Goal: Information Seeking & Learning: Learn about a topic

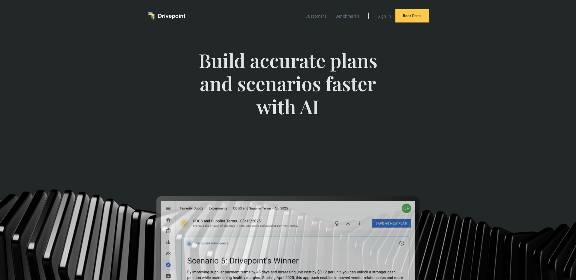
click at [456, 11] on div "Customers Benchmarks Sign In Book Demo" at bounding box center [288, 16] width 342 height 32
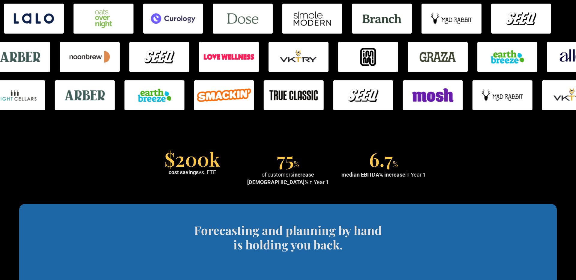
scroll to position [407, 0]
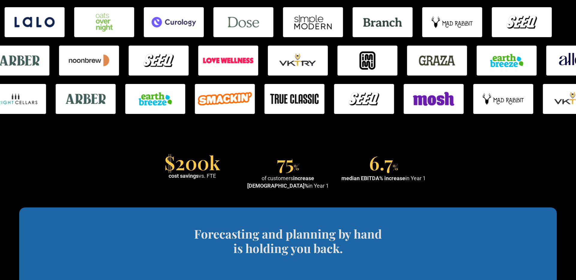
click at [102, 151] on section "$200k cost savings vs. FTE 75 % of customers increase EBITDA% in Year 1 6.7 % m…" at bounding box center [288, 172] width 576 height 70
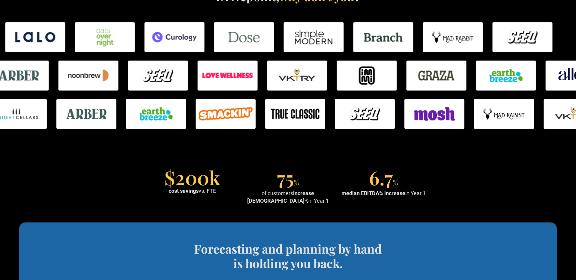
scroll to position [389, 0]
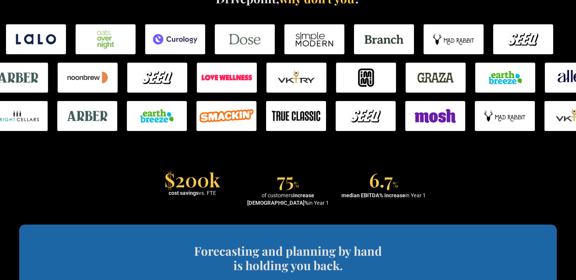
click at [95, 168] on section "$200k cost savings vs. FTE 75 % of customers increase EBITDA% in Year 1 6.7 % m…" at bounding box center [288, 190] width 576 height 70
click at [179, 41] on img at bounding box center [175, 39] width 60 height 30
click at [137, 168] on section "$200k cost savings vs. FTE 75 % of customers increase EBITDA% in Year 1 6.7 % m…" at bounding box center [288, 190] width 576 height 70
click at [138, 170] on section "$200k cost savings vs. FTE 75 % of customers increase EBITDA% in Year 1 6.7 % m…" at bounding box center [288, 190] width 576 height 70
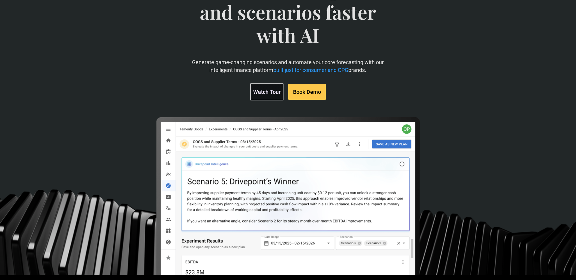
scroll to position [0, 0]
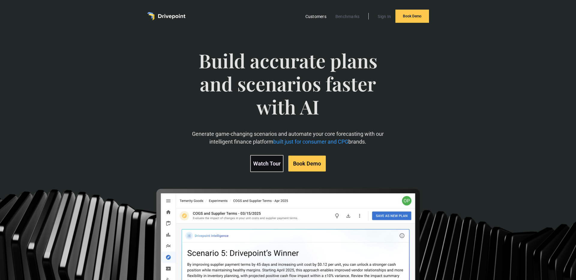
click at [312, 15] on link "Customers" at bounding box center [315, 17] width 27 height 8
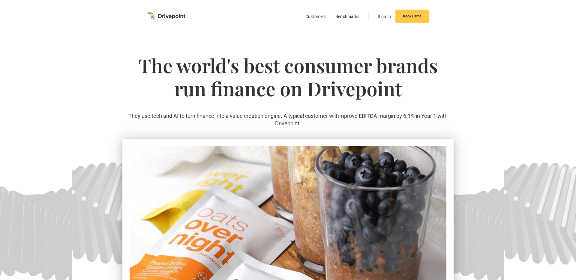
click at [142, 67] on h1 "The world's best consumer brands run finance on Drivepoint" at bounding box center [287, 83] width 331 height 58
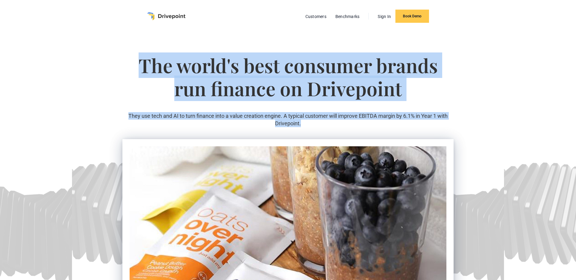
drag, startPoint x: 140, startPoint y: 67, endPoint x: 476, endPoint y: 121, distance: 339.5
click at [476, 121] on section "The world's best consumer brands run finance on Drivepoint They use tech and AI…" at bounding box center [288, 213] width 576 height 363
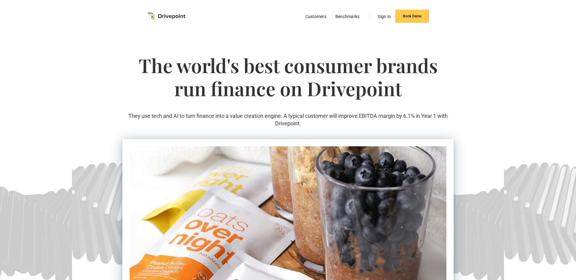
click at [474, 121] on section "The world's best consumer brands run finance on Drivepoint They use tech and AI…" at bounding box center [288, 213] width 576 height 363
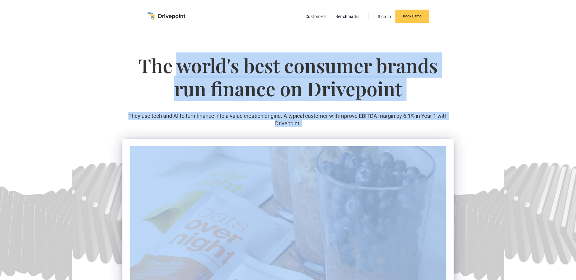
drag, startPoint x: 473, startPoint y: 121, endPoint x: 180, endPoint y: 62, distance: 298.7
click at [180, 62] on section "The world's best consumer brands run finance on Drivepoint They use tech and AI…" at bounding box center [288, 213] width 576 height 363
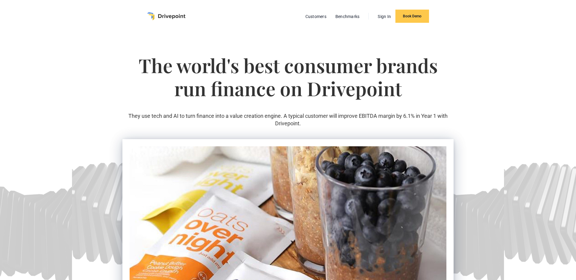
click at [146, 64] on h1 "The world's best consumer brands run finance on Drivepoint" at bounding box center [287, 83] width 331 height 58
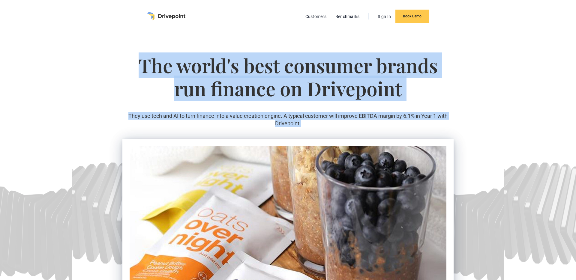
drag, startPoint x: 140, startPoint y: 65, endPoint x: 502, endPoint y: 125, distance: 367.8
click at [503, 126] on section "The world's best consumer brands run finance on Drivepoint They use tech and AI…" at bounding box center [288, 213] width 576 height 363
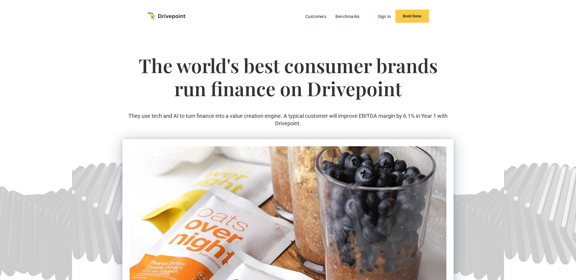
click at [501, 125] on section "The world's best consumer brands run finance on Drivepoint They use tech and AI…" at bounding box center [288, 213] width 576 height 363
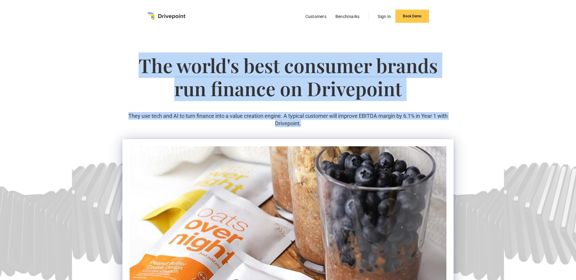
drag, startPoint x: 492, startPoint y: 125, endPoint x: 117, endPoint y: 63, distance: 380.0
click at [114, 63] on section "The world's best consumer brands run finance on Drivepoint They use tech and AI…" at bounding box center [288, 213] width 576 height 363
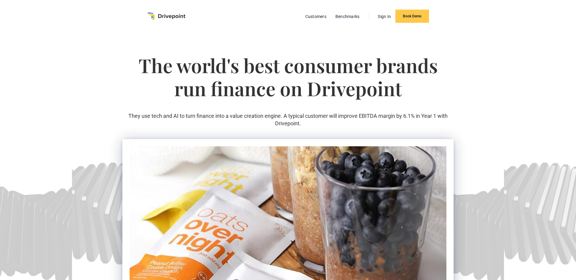
click at [120, 63] on section "The world's best consumer brands run finance on Drivepoint They use tech and AI…" at bounding box center [288, 213] width 576 height 363
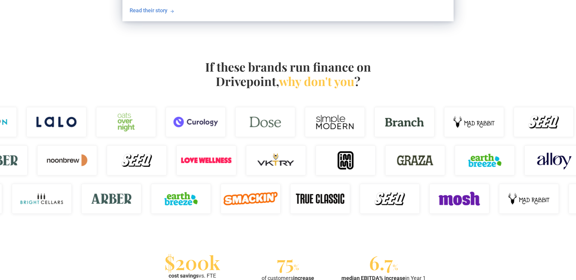
scroll to position [356, 0]
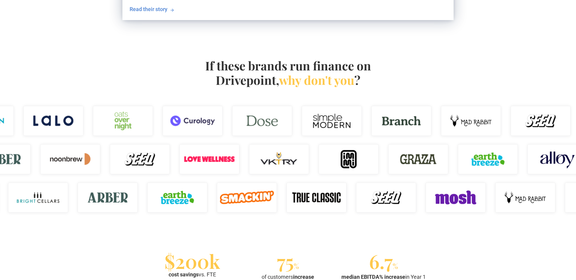
click at [83, 64] on div "If these brands run finance on Drivepoint, why don't you ?" at bounding box center [288, 137] width 576 height 197
click at [89, 66] on div "If these brands run finance on Drivepoint, why don't you ?" at bounding box center [288, 137] width 576 height 197
click at [98, 65] on div "If these brands run finance on Drivepoint, why don't you ?" at bounding box center [288, 137] width 576 height 197
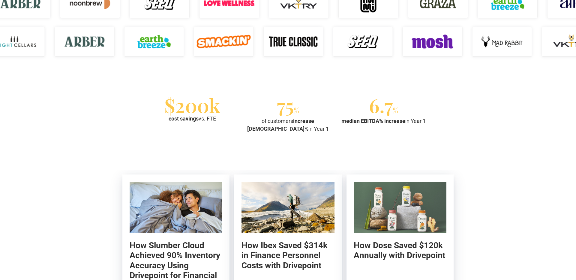
scroll to position [539, 0]
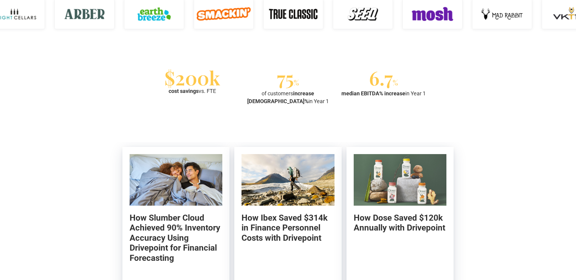
click at [92, 73] on section "$200k cost savings vs. FTE 75 % of customers increase EBITDA% in Year 1 6.7 % m…" at bounding box center [288, 88] width 576 height 70
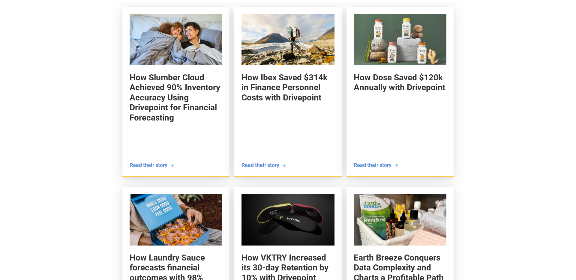
click at [77, 72] on div "How Slumber Cloud Achieved 90% Inventory Accuracy Using Drivepoint for Financia…" at bounding box center [288, 274] width 576 height 545
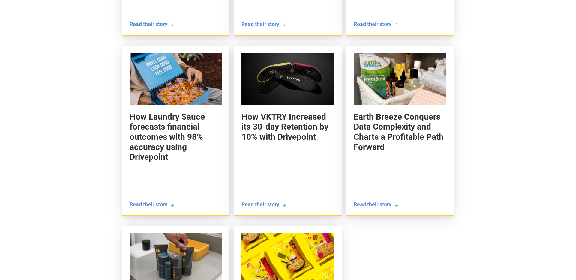
click at [74, 77] on div "How Slumber Cloud Achieved 90% Inventory Accuracy Using Drivepoint for Financia…" at bounding box center [288, 133] width 576 height 545
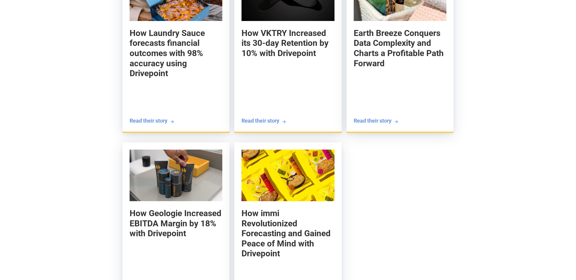
scroll to position [906, 0]
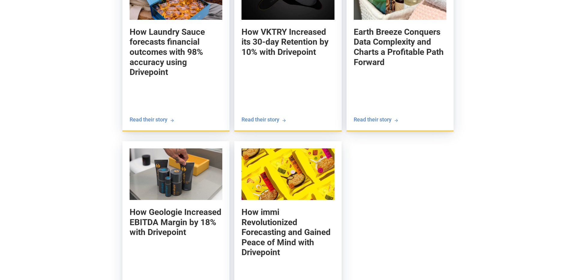
click at [74, 80] on div "How Slumber Cloud Achieved 90% Inventory Accuracy Using Drivepoint for Financia…" at bounding box center [288, 48] width 576 height 545
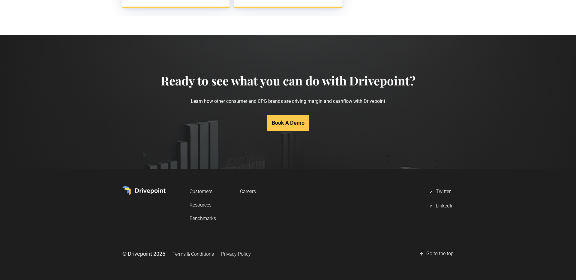
click at [72, 81] on div "Ready to see what you can do with Drivepoint? Learn how other consumer and CPG …" at bounding box center [288, 102] width 552 height 57
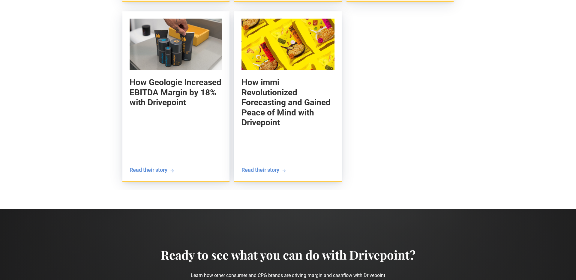
scroll to position [1016, 0]
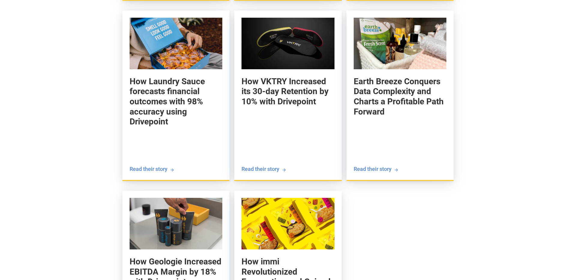
scroll to position [673, 0]
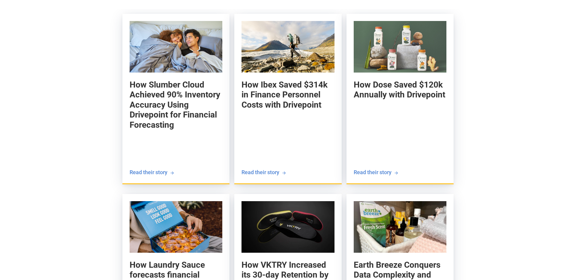
click at [46, 82] on div "How Slumber Cloud Achieved 90% Inventory Accuracy Using Drivepoint for Financia…" at bounding box center [288, 281] width 576 height 545
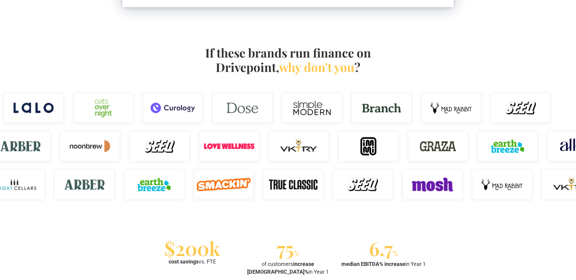
scroll to position [293, 0]
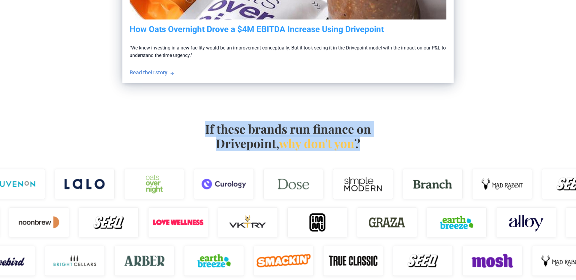
drag, startPoint x: 366, startPoint y: 145, endPoint x: 201, endPoint y: 124, distance: 166.0
click at [201, 124] on div "If these brands run finance on Drivepoint, why don't you ?" at bounding box center [287, 143] width 365 height 43
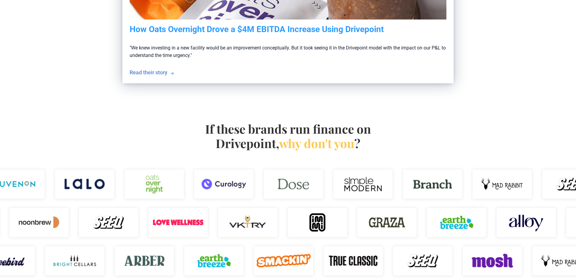
drag, startPoint x: 200, startPoint y: 124, endPoint x: 195, endPoint y: 124, distance: 5.4
click at [200, 124] on div "If these brands run finance on Drivepoint, why don't you ?" at bounding box center [287, 143] width 365 height 43
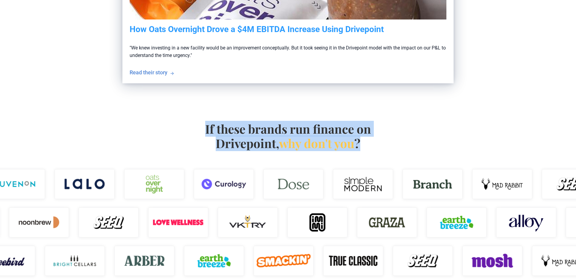
drag, startPoint x: 192, startPoint y: 124, endPoint x: 460, endPoint y: 156, distance: 269.8
click at [460, 156] on div "If these brands run finance on Drivepoint, why don't you ?" at bounding box center [287, 143] width 365 height 43
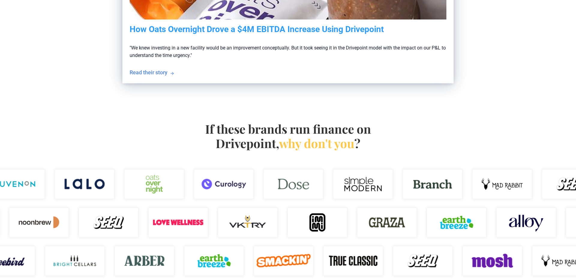
click at [444, 153] on div "If these brands run finance on Drivepoint, why don't you ?" at bounding box center [287, 143] width 365 height 43
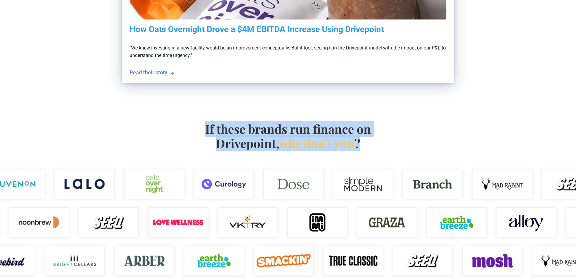
drag, startPoint x: 431, startPoint y: 150, endPoint x: 169, endPoint y: 117, distance: 264.5
click at [167, 117] on div "If these brands run finance on Drivepoint, why don't you ?" at bounding box center [288, 201] width 576 height 197
click at [179, 117] on div "If these brands run finance on Drivepoint, why don't you ?" at bounding box center [288, 201] width 576 height 197
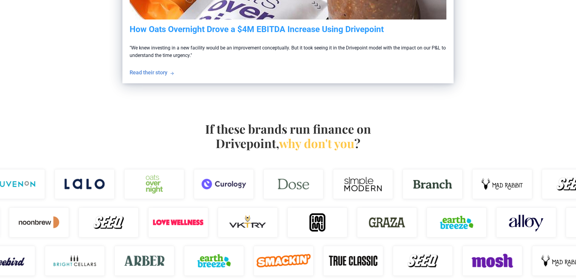
click at [194, 119] on div "If these brands run finance on Drivepoint, why don't you ?" at bounding box center [288, 201] width 576 height 197
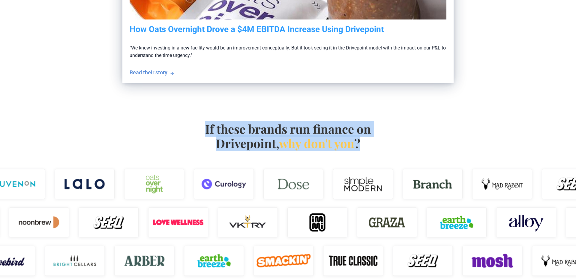
drag, startPoint x: 185, startPoint y: 122, endPoint x: 428, endPoint y: 164, distance: 247.2
click at [430, 164] on div "If these brands run finance on Drivepoint, why don't you ?" at bounding box center [287, 143] width 365 height 43
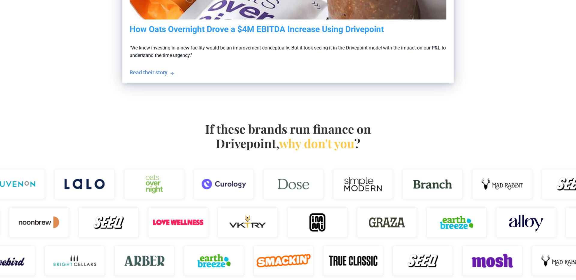
drag, startPoint x: 428, startPoint y: 164, endPoint x: 421, endPoint y: 160, distance: 8.7
click at [424, 162] on div "If these brands run finance on Drivepoint, why don't you ?" at bounding box center [287, 143] width 365 height 43
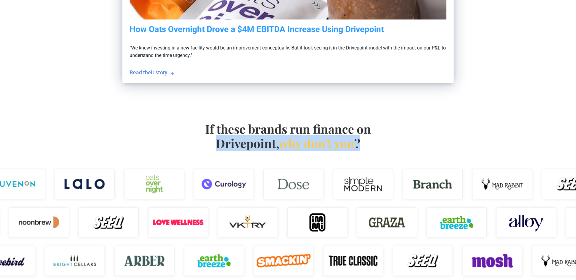
drag, startPoint x: 408, startPoint y: 151, endPoint x: 200, endPoint y: 140, distance: 208.2
click at [201, 141] on div "If these brands run finance on Drivepoint, why don't you ?" at bounding box center [287, 143] width 365 height 43
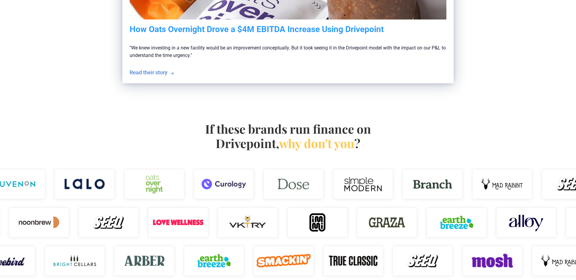
drag, startPoint x: 193, startPoint y: 124, endPoint x: 196, endPoint y: 125, distance: 3.7
click at [192, 124] on div "If these brands run finance on Drivepoint, why don't you ?" at bounding box center [287, 143] width 365 height 43
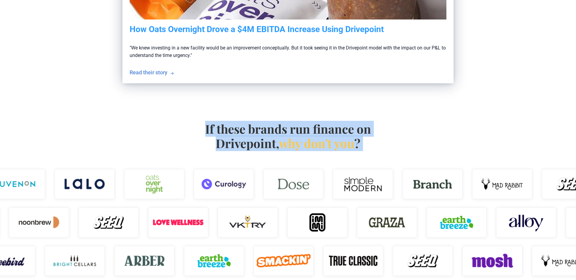
drag, startPoint x: 196, startPoint y: 125, endPoint x: 458, endPoint y: 151, distance: 263.5
click at [440, 151] on div "If these brands run finance on Drivepoint, why don't you ?" at bounding box center [287, 143] width 365 height 43
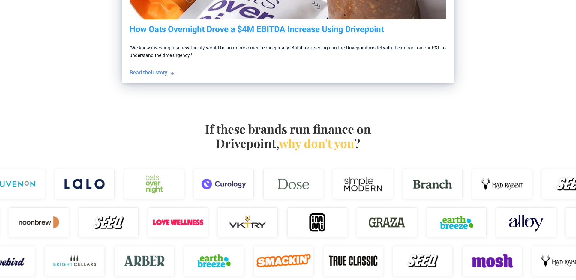
click at [453, 150] on div "If these brands run finance on Drivepoint, why don't you ?" at bounding box center [287, 143] width 365 height 43
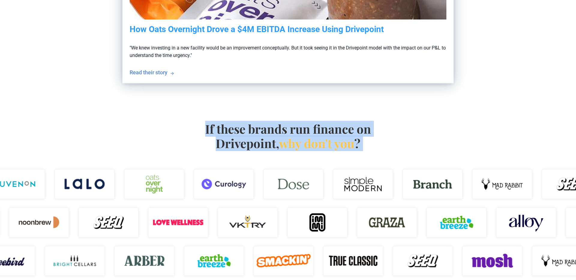
drag, startPoint x: 231, startPoint y: 127, endPoint x: 148, endPoint y: 116, distance: 84.1
click at [144, 115] on div "If these brands run finance on Drivepoint, why don't you ?" at bounding box center [288, 201] width 576 height 197
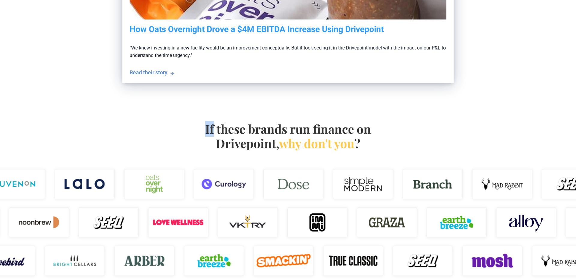
click at [155, 117] on div "If these brands run finance on Drivepoint, why don't you ?" at bounding box center [288, 201] width 576 height 197
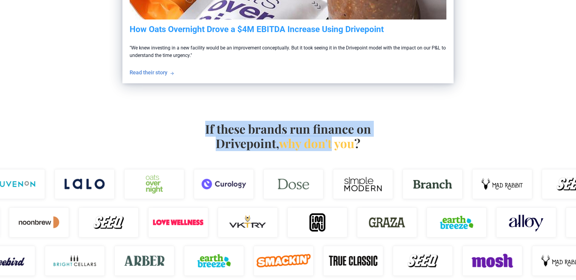
drag, startPoint x: 166, startPoint y: 119, endPoint x: 326, endPoint y: 137, distance: 160.9
click at [325, 137] on div "If these brands run finance on Drivepoint, why don't you ?" at bounding box center [288, 201] width 576 height 197
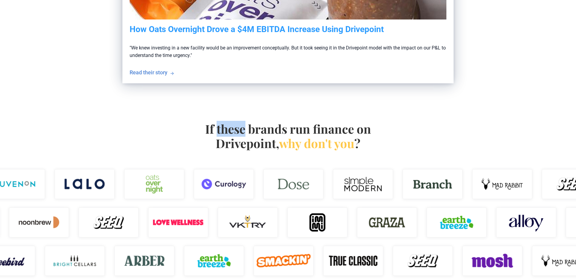
drag, startPoint x: 237, startPoint y: 134, endPoint x: 218, endPoint y: 130, distance: 19.7
click at [230, 133] on h4 "If these brands run finance on Drivepoint, why don't you ?" at bounding box center [288, 136] width 172 height 29
click at [181, 129] on div "If these brands run finance on Drivepoint, why don't you ?" at bounding box center [287, 143] width 365 height 43
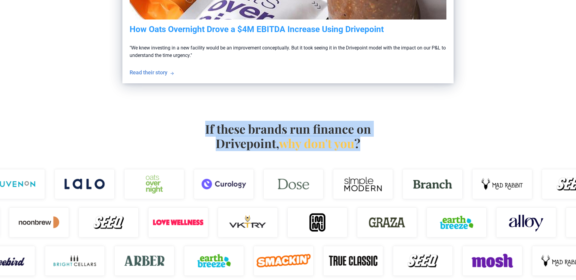
drag, startPoint x: 285, startPoint y: 139, endPoint x: 421, endPoint y: 147, distance: 135.6
click at [421, 147] on div "If these brands run finance on Drivepoint, why don't you ?" at bounding box center [287, 143] width 365 height 43
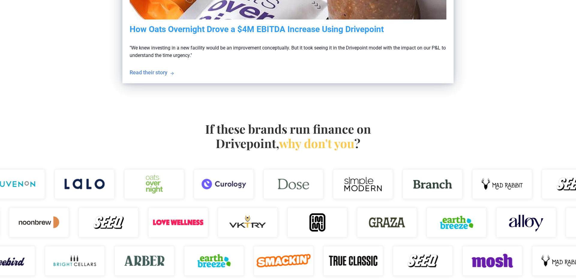
click at [420, 147] on div "If these brands run finance on Drivepoint, why don't you ?" at bounding box center [287, 143] width 365 height 43
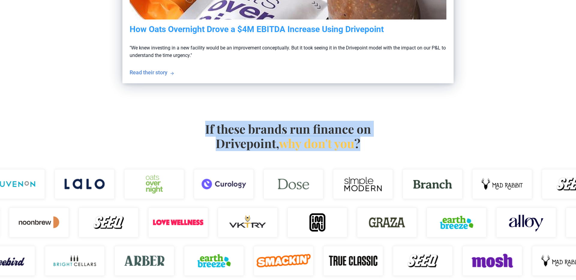
drag, startPoint x: 350, startPoint y: 142, endPoint x: 174, endPoint y: 125, distance: 176.0
click at [174, 125] on div "If these brands run finance on Drivepoint, why don't you ?" at bounding box center [287, 143] width 365 height 43
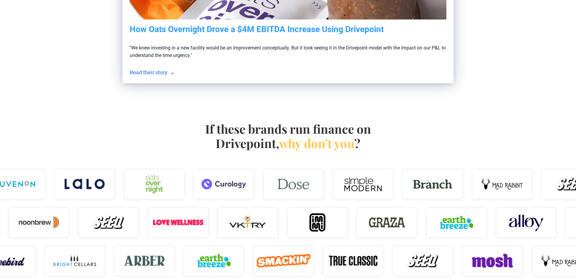
click at [176, 124] on div "If these brands run finance on Drivepoint, why don't you ?" at bounding box center [287, 143] width 365 height 43
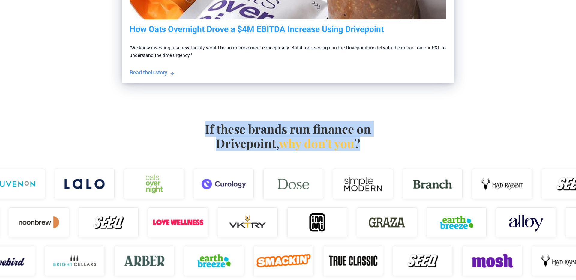
drag, startPoint x: 177, startPoint y: 124, endPoint x: 409, endPoint y: 139, distance: 232.1
click at [410, 139] on div "If these brands run finance on Drivepoint, why don't you ?" at bounding box center [287, 143] width 365 height 43
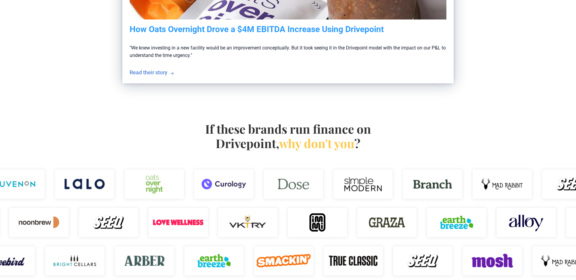
drag, startPoint x: 409, startPoint y: 139, endPoint x: 406, endPoint y: 139, distance: 3.0
click at [407, 139] on div "If these brands run finance on Drivepoint, why don't you ?" at bounding box center [287, 143] width 365 height 43
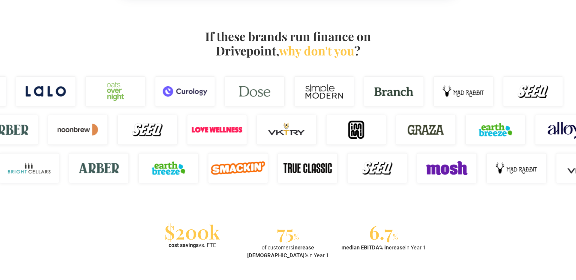
scroll to position [390, 0]
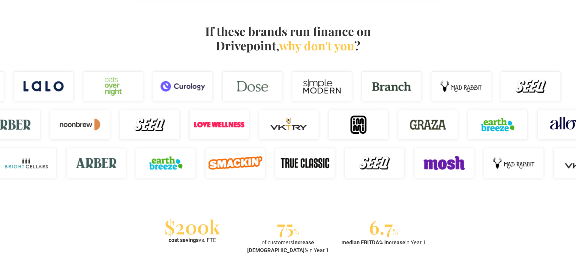
click at [407, 195] on div "If these brands run finance on Drivepoint, why don't you ?" at bounding box center [288, 103] width 576 height 197
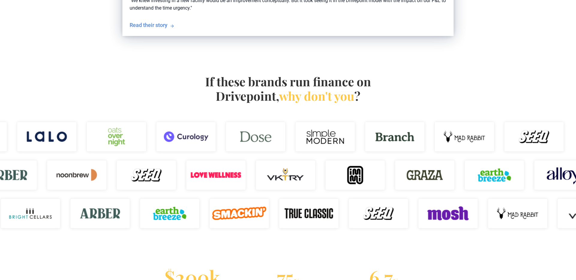
scroll to position [338, 0]
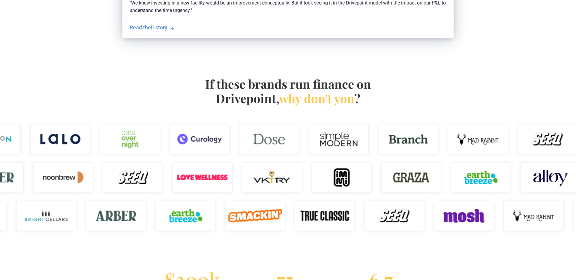
click at [168, 79] on div "If these brands run finance on Drivepoint, why don't you ?" at bounding box center [287, 98] width 365 height 43
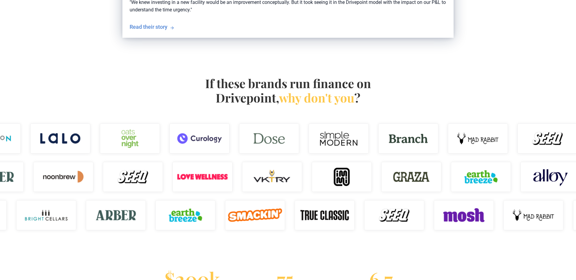
click at [168, 78] on div "If these brands run finance on Drivepoint, why don't you ?" at bounding box center [287, 97] width 365 height 43
click at [133, 79] on div "If these brands run finance on Drivepoint, why don't you ?" at bounding box center [287, 97] width 365 height 43
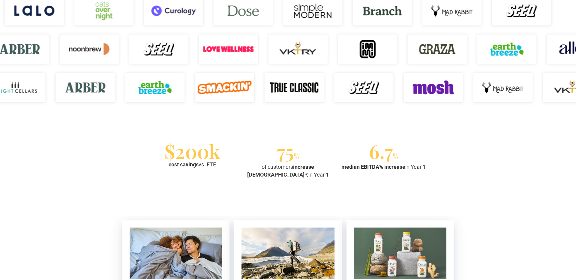
scroll to position [468, 0]
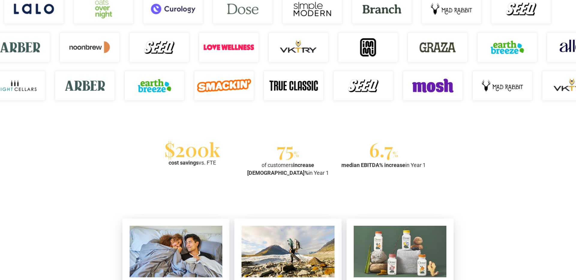
click at [102, 116] on div "If these brands run finance on Drivepoint, why don't you ?" at bounding box center [288, 25] width 576 height 197
click at [104, 117] on div "If these brands run finance on Drivepoint, why don't you ?" at bounding box center [288, 25] width 576 height 197
click at [115, 119] on div "If these brands run finance on Drivepoint, why don't you ?" at bounding box center [288, 25] width 576 height 197
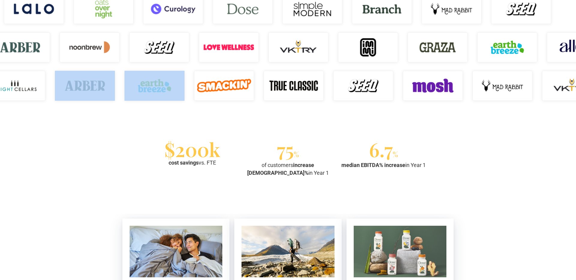
click at [113, 119] on div "If these brands run finance on Drivepoint, why don't you ?" at bounding box center [288, 25] width 576 height 197
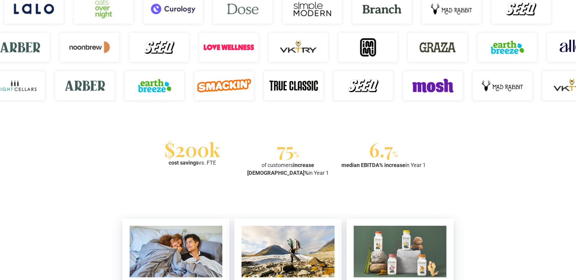
click at [84, 147] on section "$200k cost savings vs. FTE 75 % of customers increase EBITDA% in Year 1 6.7 % m…" at bounding box center [288, 159] width 576 height 70
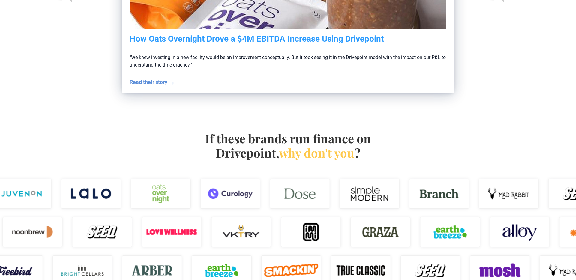
click at [83, 143] on div "If these brands run finance on Drivepoint, why don't you ?" at bounding box center [288, 210] width 576 height 197
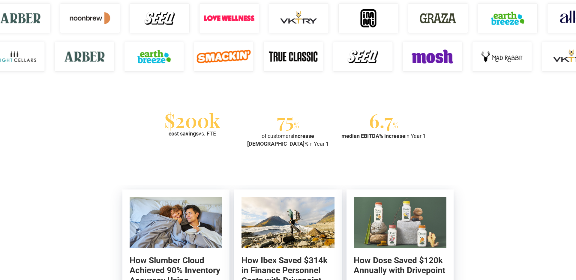
click at [83, 144] on section "$200k cost savings vs. FTE 75 % of customers increase EBITDA% in Year 1 6.7 % m…" at bounding box center [288, 130] width 576 height 70
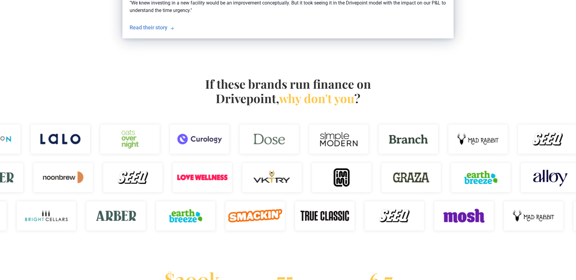
scroll to position [337, 0]
click at [78, 77] on div "If these brands run finance on Drivepoint, why don't you ?" at bounding box center [288, 156] width 576 height 197
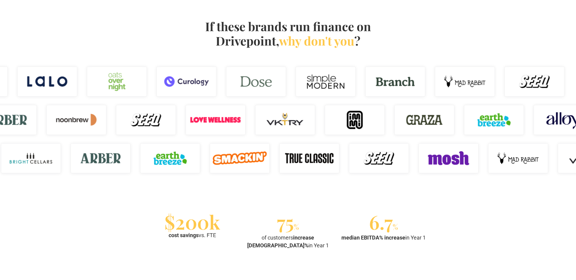
scroll to position [396, 0]
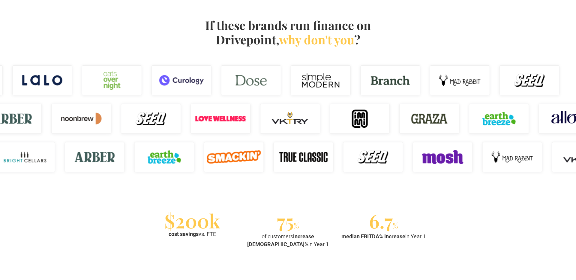
click at [496, 34] on div "If these brands run finance on Drivepoint, why don't you ?" at bounding box center [288, 97] width 576 height 197
click at [498, 34] on div "If these brands run finance on Drivepoint, why don't you ?" at bounding box center [288, 97] width 576 height 197
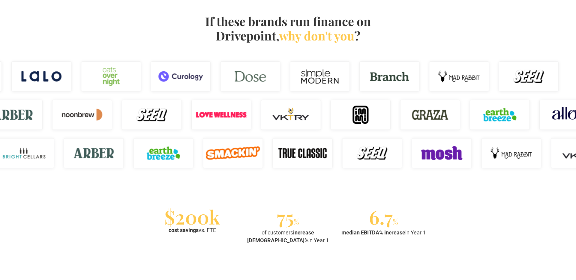
click at [498, 32] on div "If these brands run finance on Drivepoint, why don't you ?" at bounding box center [288, 93] width 576 height 197
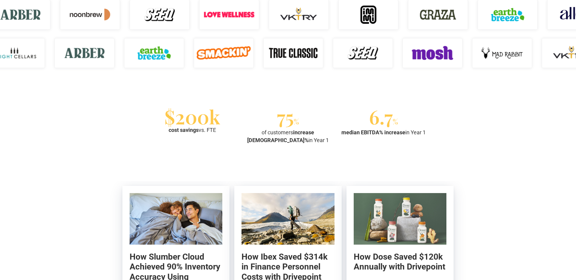
scroll to position [502, 0]
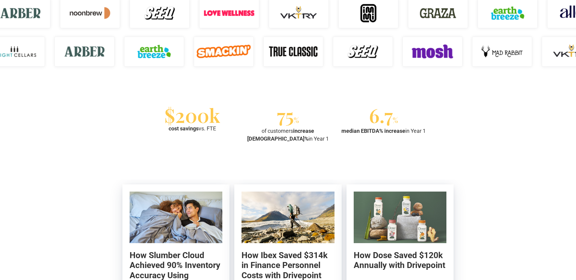
click at [385, 90] on section "$200k cost savings vs. FTE 75 % of customers increase EBITDA% in Year 1 6.7 % m…" at bounding box center [288, 125] width 576 height 70
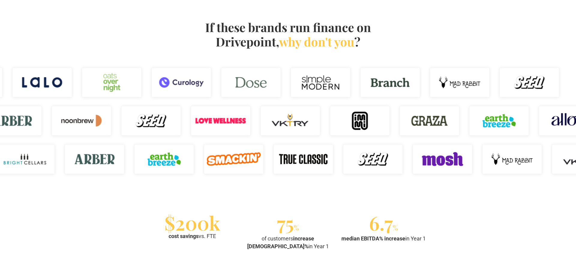
scroll to position [392, 0]
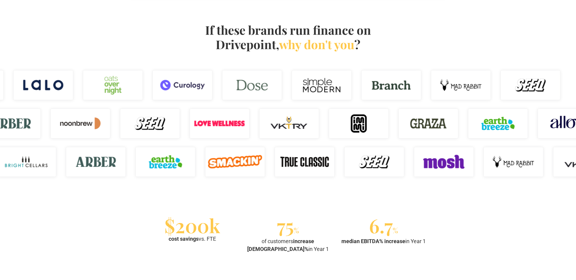
click at [432, 40] on div "If these brands run finance on Drivepoint, why don't you ?" at bounding box center [287, 44] width 365 height 43
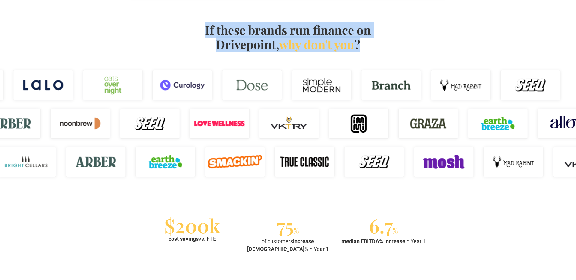
drag, startPoint x: 351, startPoint y: 47, endPoint x: 151, endPoint y: 26, distance: 201.5
click at [150, 26] on div "If these brands run finance on Drivepoint, why don't you ?" at bounding box center [287, 44] width 365 height 43
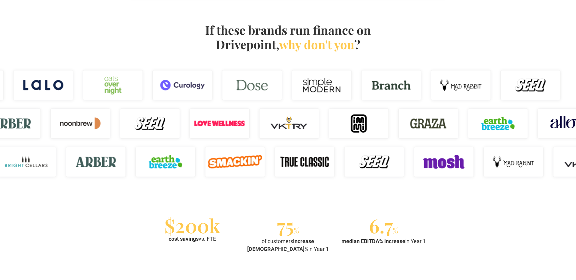
drag, startPoint x: 173, startPoint y: 27, endPoint x: 170, endPoint y: 27, distance: 3.3
click at [172, 27] on div "If these brands run finance on Drivepoint, why don't you ?" at bounding box center [287, 44] width 365 height 43
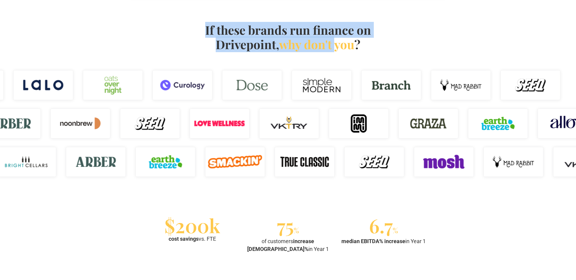
drag, startPoint x: 170, startPoint y: 27, endPoint x: 337, endPoint y: 38, distance: 167.5
click at [338, 38] on div "If these brands run finance on Drivepoint, why don't you ?" at bounding box center [287, 44] width 365 height 43
drag, startPoint x: 260, startPoint y: 34, endPoint x: 162, endPoint y: 21, distance: 98.9
click at [162, 21] on div "If these brands run finance on Drivepoint, why don't you ?" at bounding box center [288, 102] width 576 height 197
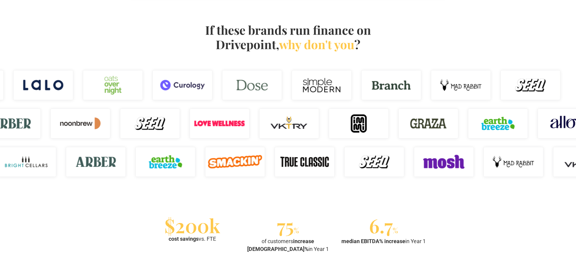
click at [173, 23] on div "If these brands run finance on Drivepoint, why don't you ?" at bounding box center [287, 44] width 365 height 43
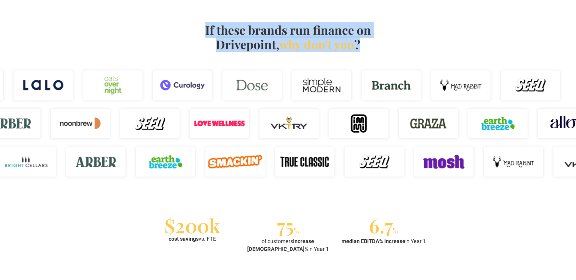
drag, startPoint x: 171, startPoint y: 23, endPoint x: 425, endPoint y: 55, distance: 256.2
click at [425, 55] on div "If these brands run finance on Drivepoint, why don't you ?" at bounding box center [287, 44] width 365 height 43
drag, startPoint x: 344, startPoint y: 48, endPoint x: 137, endPoint y: 19, distance: 209.7
click at [131, 18] on div "If these brands run finance on Drivepoint, why don't you ?" at bounding box center [288, 102] width 576 height 197
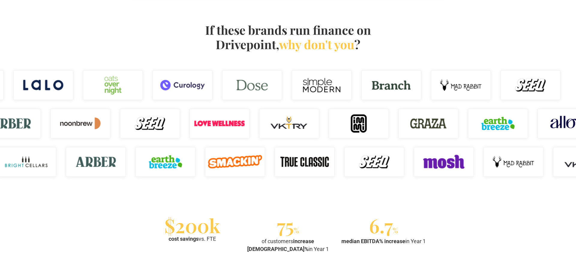
click at [145, 20] on div "If these brands run finance on Drivepoint, why don't you ?" at bounding box center [288, 102] width 576 height 197
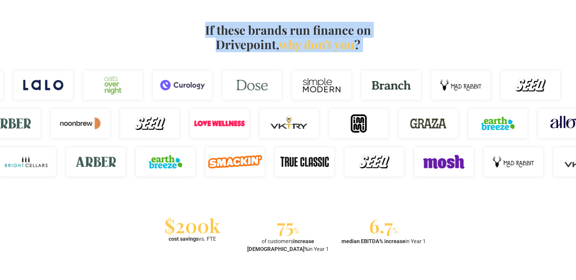
drag, startPoint x: 145, startPoint y: 20, endPoint x: 451, endPoint y: 58, distance: 309.0
click at [453, 58] on div "If these brands run finance on Drivepoint, why don't you ?" at bounding box center [288, 102] width 576 height 197
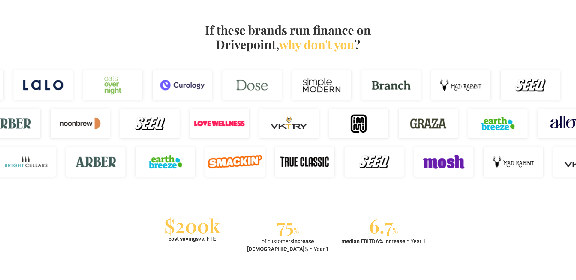
click at [457, 58] on div "If these brands run finance on Drivepoint, why don't you ?" at bounding box center [287, 44] width 365 height 43
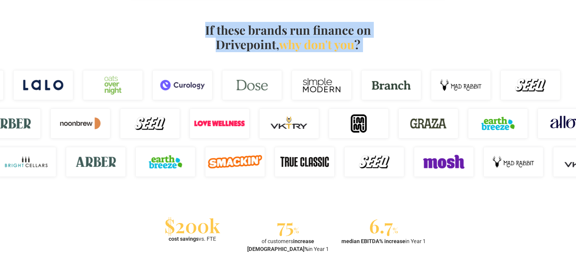
drag, startPoint x: 376, startPoint y: 50, endPoint x: 134, endPoint y: 17, distance: 243.5
click at [134, 17] on div "If these brands run finance on Drivepoint, why don't you ?" at bounding box center [288, 102] width 576 height 197
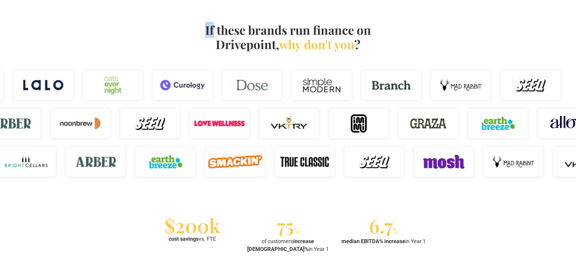
click at [160, 20] on div "If these brands run finance on Drivepoint, why don't you ?" at bounding box center [288, 102] width 576 height 197
click at [178, 23] on div "If these brands run finance on Drivepoint, why don't you ?" at bounding box center [287, 44] width 365 height 43
click at [208, 30] on h4 "If these brands run finance on Drivepoint, why don't you ?" at bounding box center [288, 37] width 172 height 29
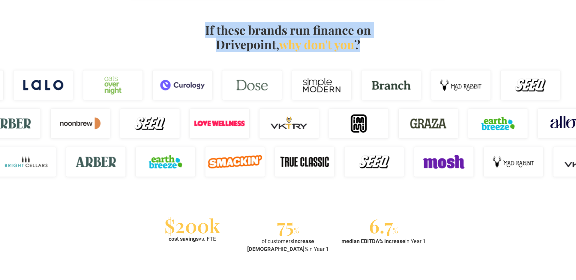
drag, startPoint x: 201, startPoint y: 31, endPoint x: 419, endPoint y: 55, distance: 218.9
click at [419, 55] on div "If these brands run finance on Drivepoint, why don't you ?" at bounding box center [287, 44] width 365 height 43
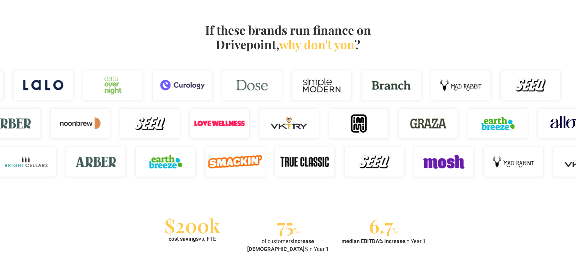
click at [418, 55] on div "If these brands run finance on Drivepoint, why don't you ?" at bounding box center [287, 44] width 365 height 43
click at [435, 53] on div "If these brands run finance on Drivepoint, why don't you ?" at bounding box center [287, 44] width 365 height 43
click at [372, 41] on h4 "If these brands run finance on Drivepoint, why don't you ?" at bounding box center [288, 37] width 172 height 29
click at [380, 47] on div "If these brands run finance on Drivepoint, why don't you ?" at bounding box center [287, 44] width 365 height 43
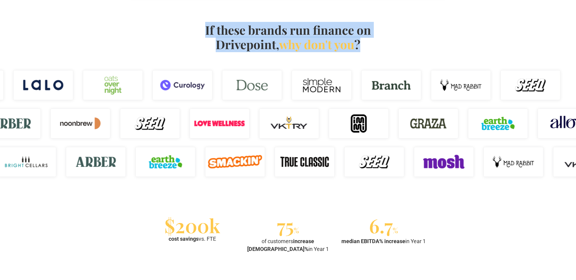
drag, startPoint x: 376, startPoint y: 47, endPoint x: 193, endPoint y: 34, distance: 183.2
click at [191, 34] on div "If these brands run finance on Drivepoint, why don't you ?" at bounding box center [287, 44] width 365 height 43
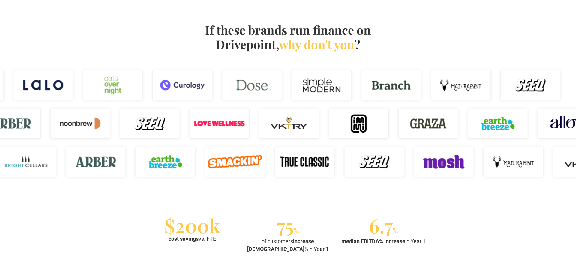
click at [193, 34] on div "If these brands run finance on Drivepoint, why don't you ?" at bounding box center [287, 44] width 365 height 43
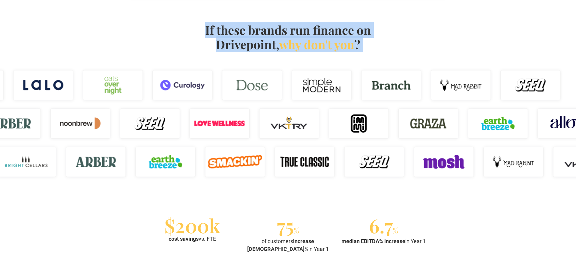
drag, startPoint x: 193, startPoint y: 34, endPoint x: 425, endPoint y: 57, distance: 232.8
click at [427, 57] on div "If these brands run finance on Drivepoint, why don't you ?" at bounding box center [287, 44] width 365 height 43
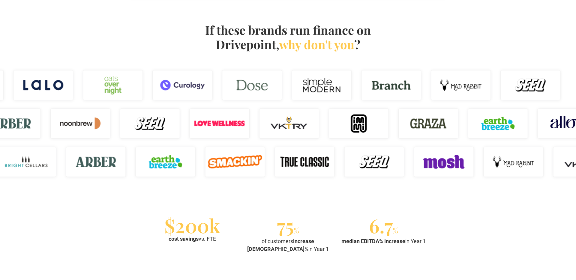
click at [421, 57] on div "If these brands run finance on Drivepoint, why don't you ?" at bounding box center [287, 44] width 365 height 43
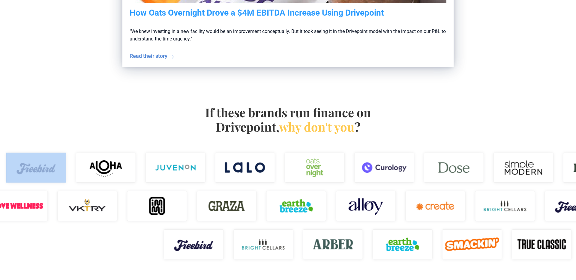
scroll to position [0, 0]
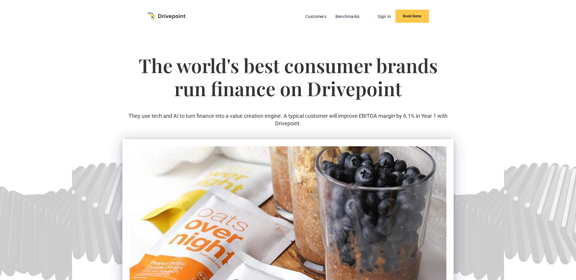
click at [170, 19] on img "home" at bounding box center [166, 16] width 38 height 8
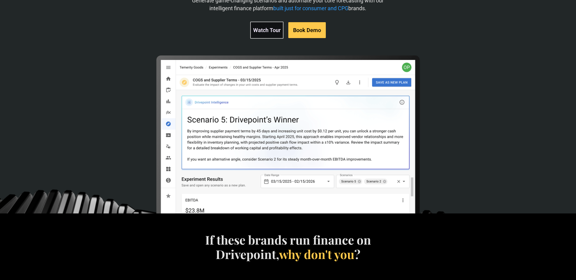
click at [100, 104] on div "Build accurate plans and scenarios faster with AI Generate game-changing scenar…" at bounding box center [288, 56] width 576 height 315
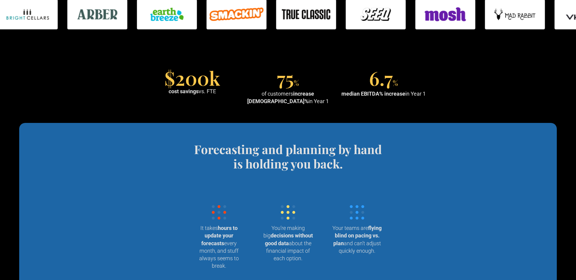
scroll to position [496, 0]
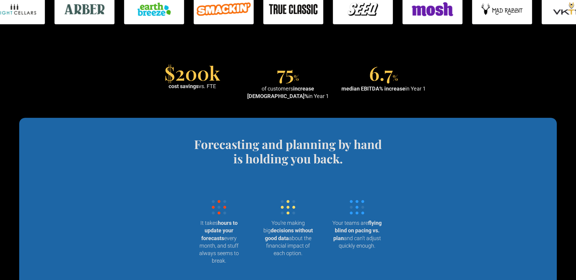
click at [117, 140] on section "Forecasting and planning by hand is holding you back. Wrangling data into your …" at bounding box center [288, 213] width 538 height 191
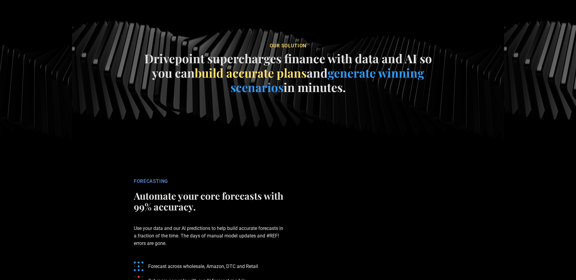
click at [124, 133] on section "our soluTION Drivepoint supercharges finance with data and AI so you can build …" at bounding box center [288, 70] width 576 height 180
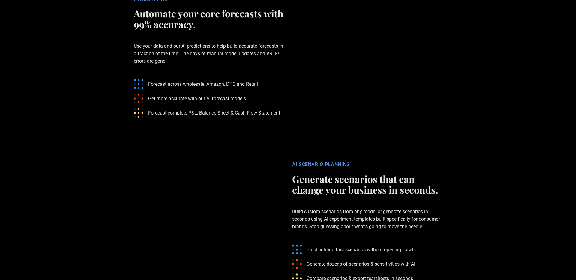
click at [87, 151] on section "AI SCENARIO PLANNING Generate scenarios that can change your business in second…" at bounding box center [288, 226] width 576 height 166
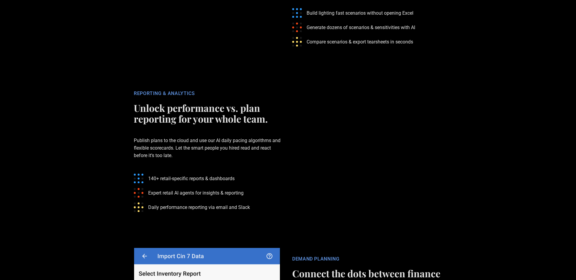
click at [101, 154] on section "REPORTING & ANALYTICS Unlock performance vs. plan reporting for your whole team…" at bounding box center [288, 155] width 576 height 166
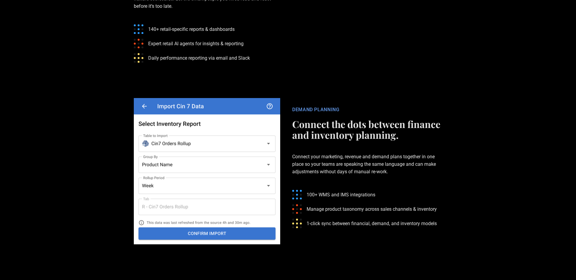
scroll to position [1396, 0]
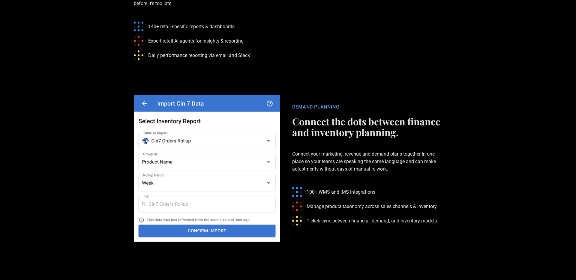
click at [93, 165] on section "DEMAND PLANNING Connect the dots between finance and inventory planning. Connec…" at bounding box center [288, 169] width 576 height 166
click at [91, 165] on section "DEMAND PLANNING Connect the dots between finance and inventory planning. Connec…" at bounding box center [288, 169] width 576 height 166
click at [92, 165] on section "DEMAND PLANNING Connect the dots between finance and inventory planning. Connec…" at bounding box center [288, 169] width 576 height 166
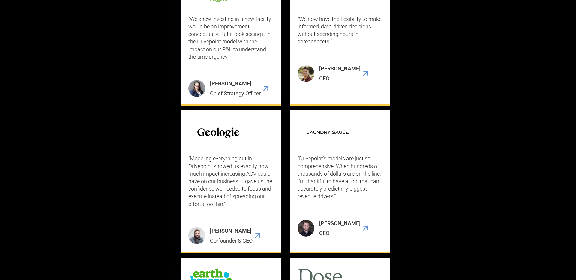
click at [106, 170] on div "CUSTOMER STORIes What our customers have to say "Drivepoint allows us to make f…" at bounding box center [288, 171] width 538 height 740
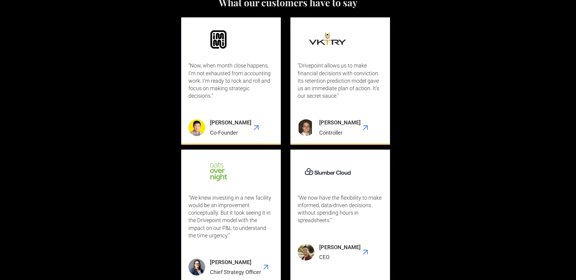
scroll to position [1694, 0]
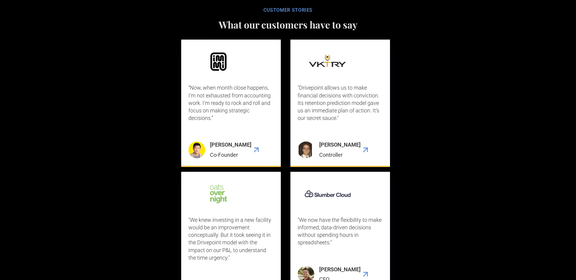
scroll to position [1673, 0]
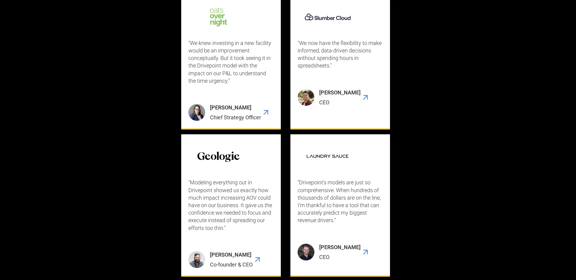
scroll to position [1851, 0]
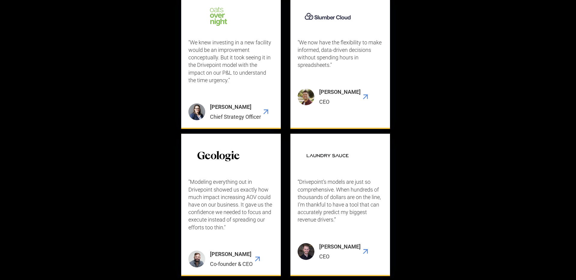
click at [149, 148] on div ""Drivepoint allows us to make financial decisions with conviction. Its retentio…" at bounding box center [288, 209] width 308 height 695
click at [150, 148] on div ""Drivepoint allows us to make financial decisions with conviction. Its retentio…" at bounding box center [288, 209] width 308 height 695
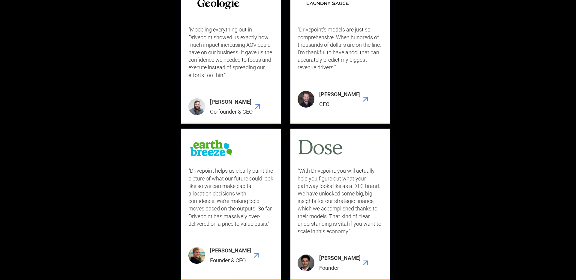
click at [147, 150] on div ""Drivepoint allows us to make financial decisions with conviction. Its retentio…" at bounding box center [288, 57] width 308 height 695
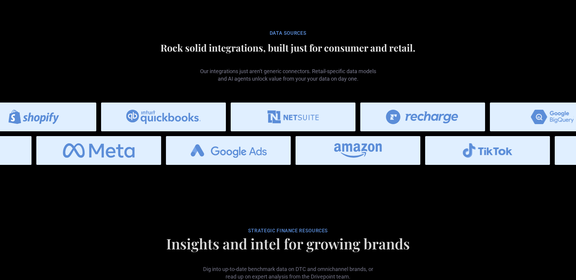
scroll to position [2439, 0]
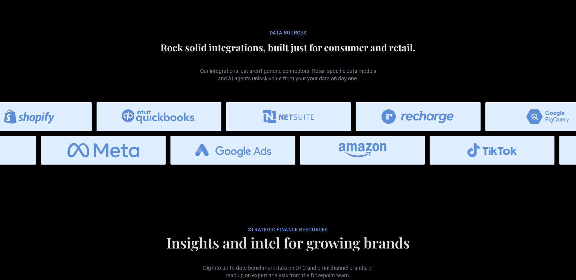
click at [126, 51] on h2 "Rock solid integrations, built just for consumer and retail." at bounding box center [287, 47] width 331 height 11
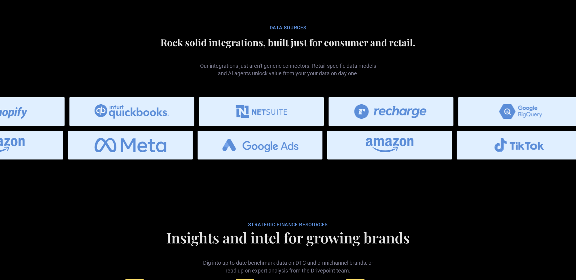
scroll to position [2445, 0]
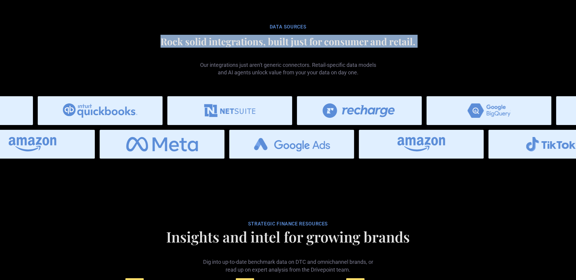
drag, startPoint x: 167, startPoint y: 46, endPoint x: 451, endPoint y: 60, distance: 284.2
click at [451, 60] on div "Data SOURCES Rock solid integrations, built just for consumer and retail. Our i…" at bounding box center [287, 51] width 331 height 65
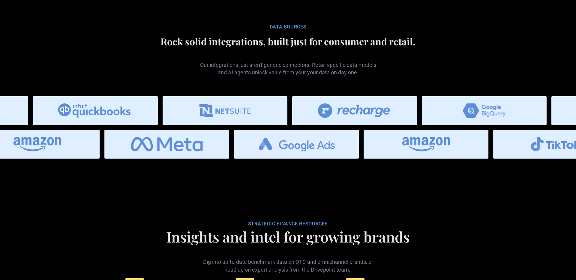
click at [452, 60] on div "Our integrations just aren't generic connectors. Retail-specific data models an…" at bounding box center [287, 64] width 331 height 25
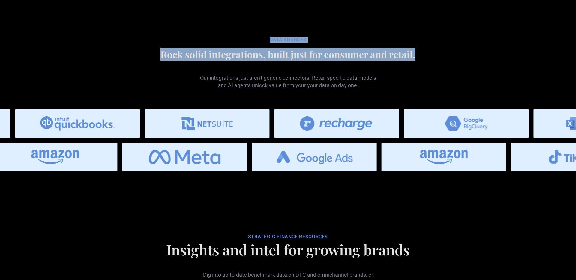
drag, startPoint x: 194, startPoint y: 43, endPoint x: 186, endPoint y: 41, distance: 8.8
click at [184, 41] on div "Data SOURCES Rock solid integrations, built just for consumer and retail. Our i…" at bounding box center [288, 64] width 576 height 65
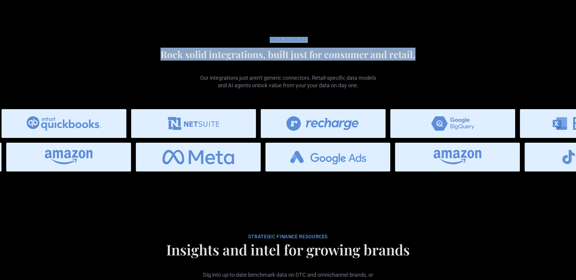
click at [174, 40] on div "Data SOURCES Rock solid integrations, built just for consumer and retail. Our i…" at bounding box center [287, 64] width 331 height 65
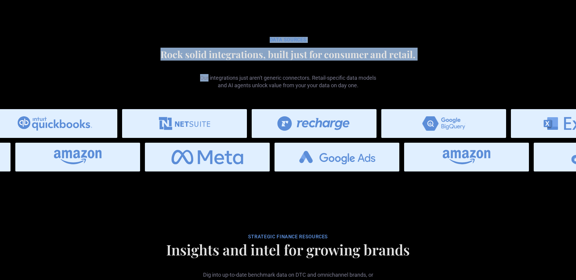
drag, startPoint x: 200, startPoint y: 44, endPoint x: 439, endPoint y: 75, distance: 241.1
click at [439, 75] on div "Data SOURCES Rock solid integrations, built just for consumer and retail. Our i…" at bounding box center [287, 64] width 331 height 65
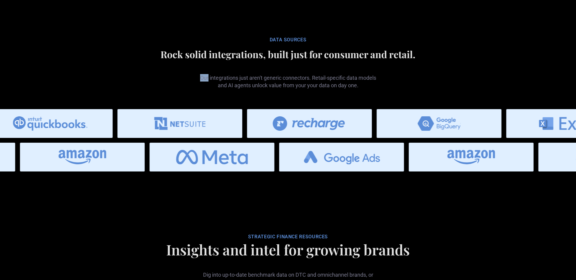
click at [440, 75] on div "Our integrations just aren't generic connectors. Retail-specific data models an…" at bounding box center [287, 77] width 331 height 25
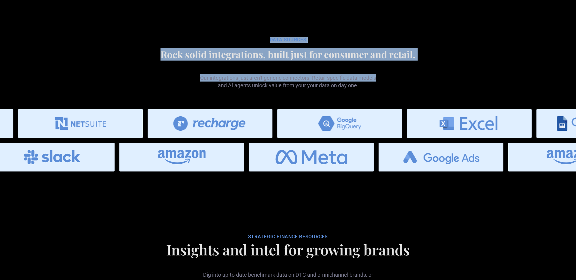
drag, startPoint x: 435, startPoint y: 89, endPoint x: 156, endPoint y: 37, distance: 284.0
click at [156, 37] on section "Data SOURCES Rock solid integrations, built just for consumer and retail. Our i…" at bounding box center [288, 101] width 576 height 197
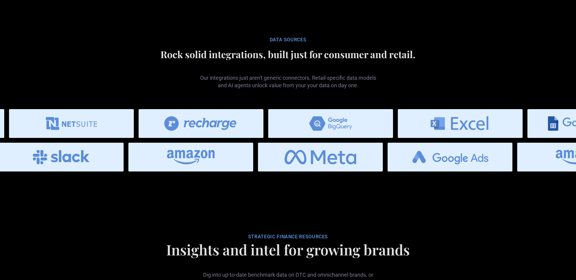
click at [155, 32] on div at bounding box center [288, 28] width 576 height 10
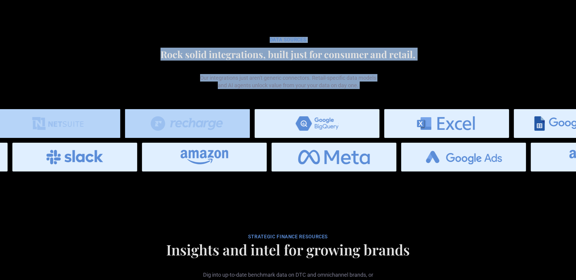
drag, startPoint x: 144, startPoint y: 37, endPoint x: 495, endPoint y: 107, distance: 357.3
click at [495, 107] on section "Data SOURCES Rock solid integrations, built just for consumer and retail. Our i…" at bounding box center [288, 101] width 576 height 197
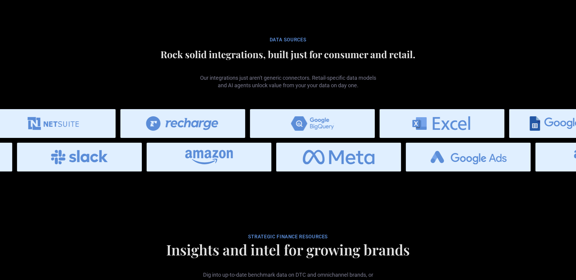
drag, startPoint x: 495, startPoint y: 107, endPoint x: 476, endPoint y: 104, distance: 19.1
click at [494, 106] on header "Data SOURCES Rock solid integrations, built just for consumer and retail. Our i…" at bounding box center [288, 102] width 576 height 140
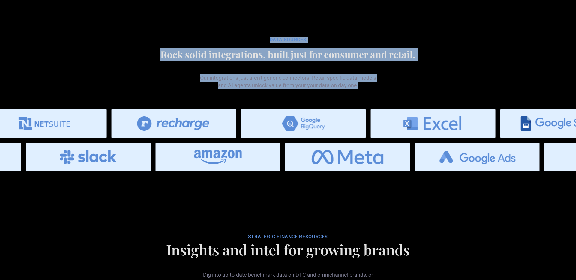
drag, startPoint x: 311, startPoint y: 78, endPoint x: 119, endPoint y: 29, distance: 197.9
click at [119, 29] on section "Data SOURCES Rock solid integrations, built just for consumer and retail. Our i…" at bounding box center [288, 101] width 576 height 197
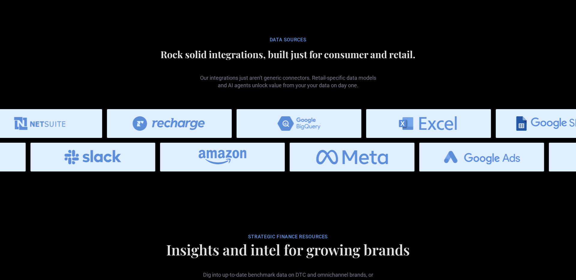
click at [118, 30] on div at bounding box center [288, 28] width 576 height 10
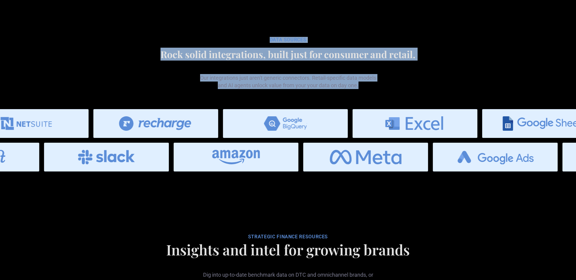
drag, startPoint x: 113, startPoint y: 33, endPoint x: 416, endPoint y: 103, distance: 311.3
click at [416, 103] on section "Data SOURCES Rock solid integrations, built just for consumer and retail. Our i…" at bounding box center [288, 101] width 576 height 197
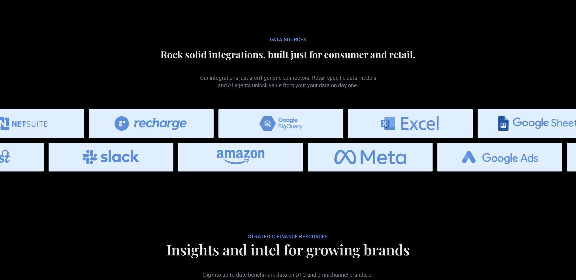
click at [416, 97] on div "Data SOURCES Rock solid integrations, built just for consumer and retail. Our i…" at bounding box center [287, 64] width 331 height 65
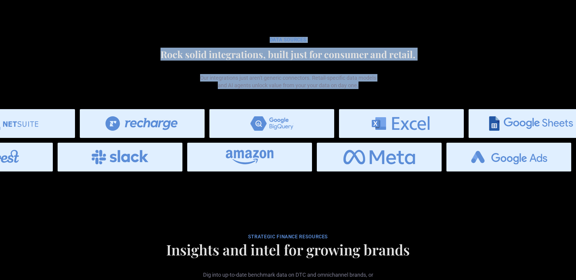
click at [152, 34] on section "Data SOURCES Rock solid integrations, built just for consumer and retail. Our i…" at bounding box center [288, 101] width 576 height 197
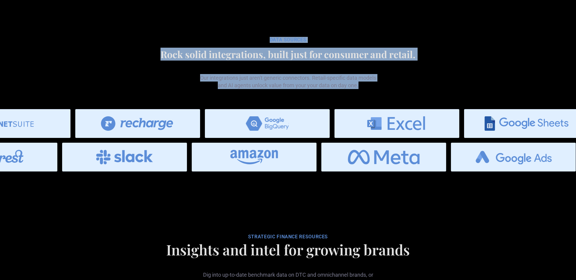
click at [149, 32] on div at bounding box center [288, 28] width 576 height 10
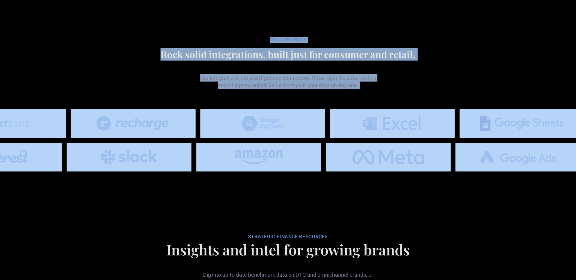
drag, startPoint x: 177, startPoint y: 43, endPoint x: 475, endPoint y: 113, distance: 306.1
click at [481, 113] on section "Data SOURCES Rock solid integrations, built just for consumer and retail. Our i…" at bounding box center [288, 101] width 576 height 197
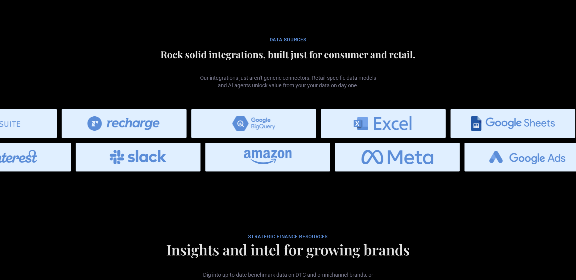
click at [388, 89] on div "Our integrations just aren't generic connectors. Retail-specific data models an…" at bounding box center [287, 77] width 331 height 25
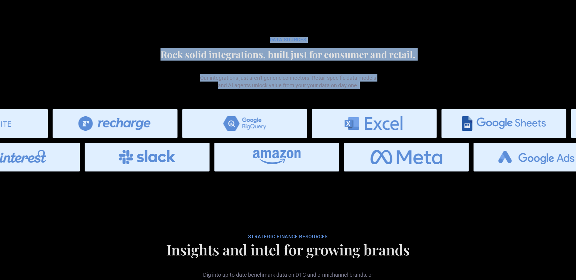
drag, startPoint x: 374, startPoint y: 92, endPoint x: 121, endPoint y: 38, distance: 258.3
click at [121, 38] on section "Data SOURCES Rock solid integrations, built just for consumer and retail. Our i…" at bounding box center [288, 101] width 576 height 197
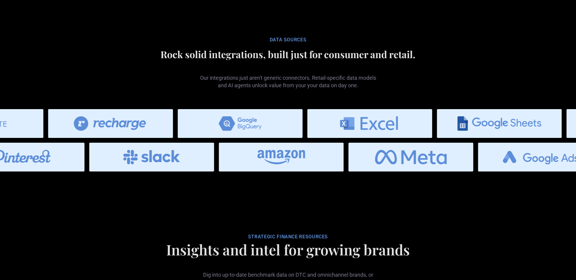
click at [119, 32] on div at bounding box center [288, 28] width 576 height 10
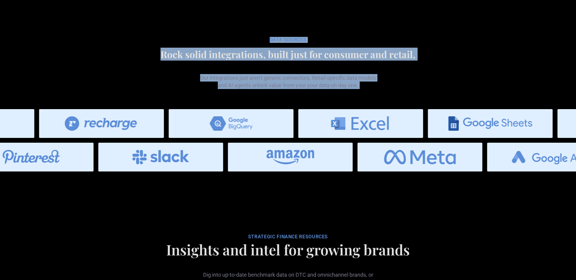
drag, startPoint x: 167, startPoint y: 56, endPoint x: 410, endPoint y: 103, distance: 246.7
click at [410, 103] on section "Data SOURCES Rock solid integrations, built just for consumer and retail. Our i…" at bounding box center [288, 101] width 576 height 197
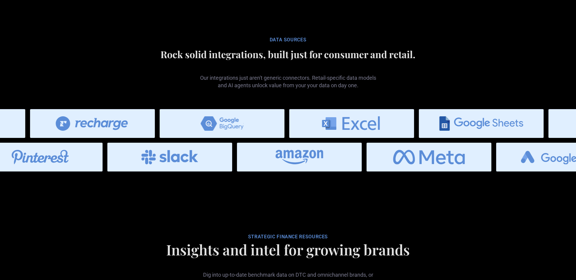
click at [409, 97] on div "Data SOURCES Rock solid integrations, built just for consumer and retail. Our i…" at bounding box center [287, 64] width 331 height 65
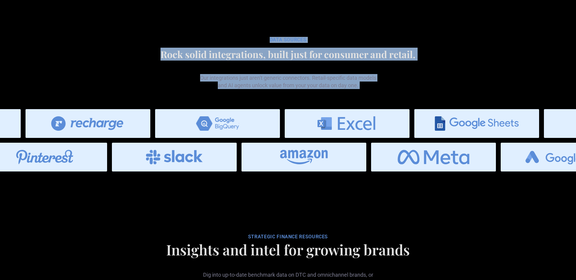
drag, startPoint x: 404, startPoint y: 102, endPoint x: 146, endPoint y: 38, distance: 265.5
click at [146, 37] on section "Data SOURCES Rock solid integrations, built just for consumer and retail. Our i…" at bounding box center [288, 101] width 576 height 197
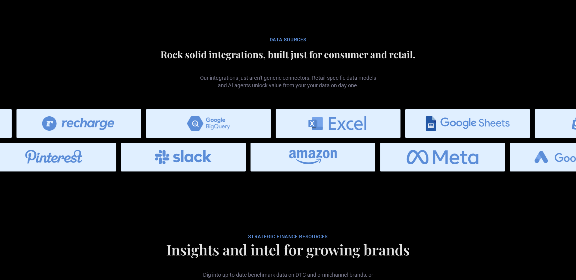
click at [146, 32] on div at bounding box center [288, 28] width 576 height 10
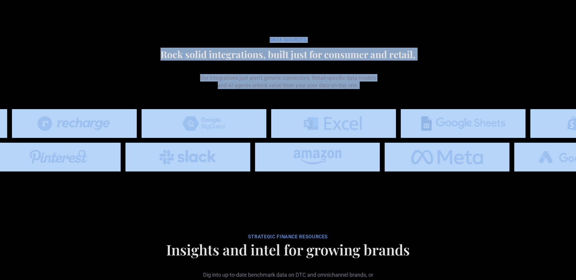
drag, startPoint x: 143, startPoint y: 39, endPoint x: 442, endPoint y: 110, distance: 307.3
click at [443, 110] on section "Data SOURCES Rock solid integrations, built just for consumer and retail. Our i…" at bounding box center [288, 101] width 576 height 197
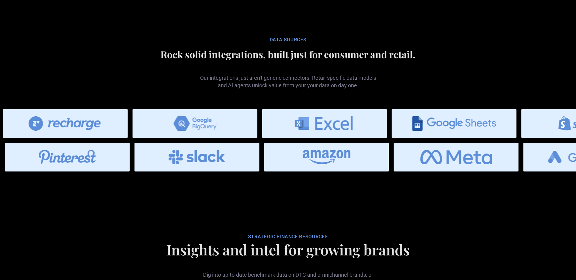
click at [420, 97] on div "Data SOURCES Rock solid integrations, built just for consumer and retail. Our i…" at bounding box center [287, 64] width 331 height 65
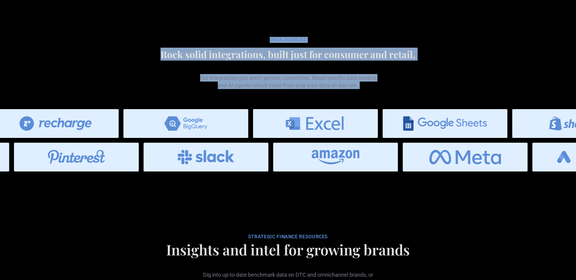
drag, startPoint x: 409, startPoint y: 101, endPoint x: 138, endPoint y: 38, distance: 278.4
click at [137, 38] on section "Data SOURCES Rock solid integrations, built just for consumer and retail. Our i…" at bounding box center [288, 101] width 576 height 197
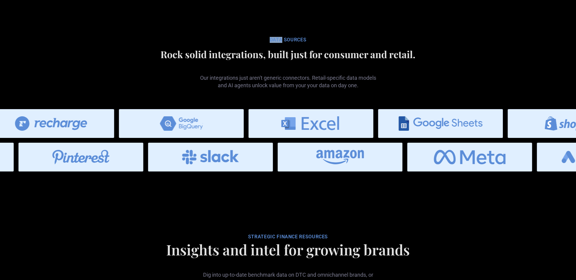
click at [142, 40] on div "Data SOURCES Rock solid integrations, built just for consumer and retail. Our i…" at bounding box center [287, 64] width 331 height 65
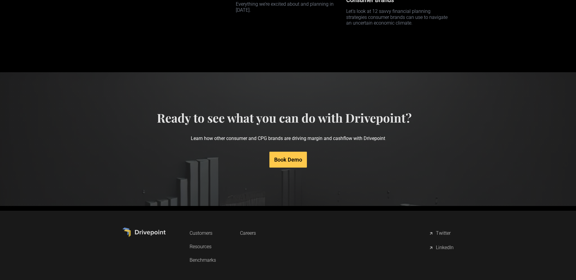
scroll to position [2859, 0]
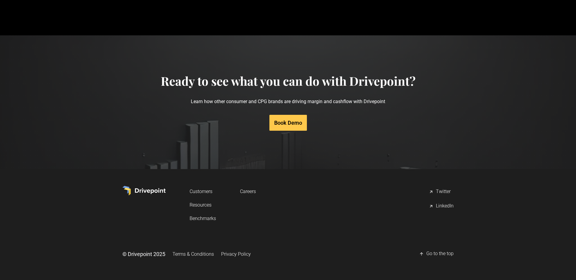
click at [200, 205] on link "Resources" at bounding box center [203, 205] width 26 height 11
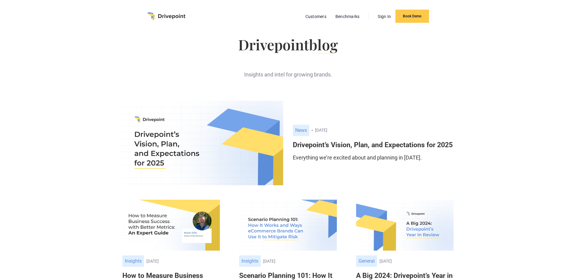
click at [155, 13] on img "home" at bounding box center [166, 16] width 38 height 8
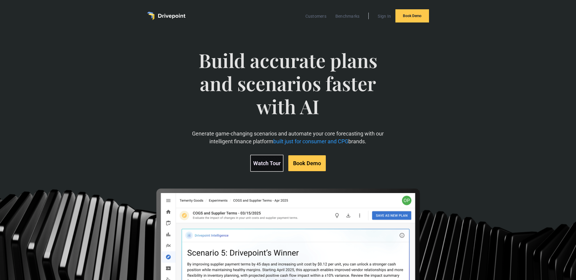
click at [137, 97] on div "Build accurate plans and scenarios faster with AI Generate game-changing scenar…" at bounding box center [287, 188] width 331 height 302
click at [136, 92] on div "Build accurate plans and scenarios faster with AI Generate game-changing scenar…" at bounding box center [287, 188] width 331 height 302
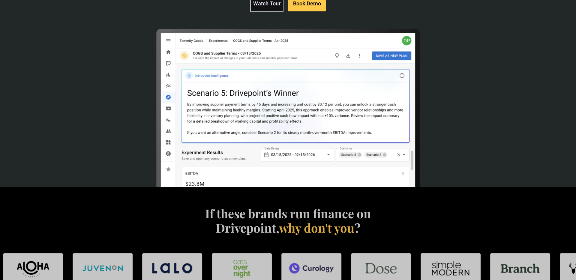
click at [116, 94] on div "Build accurate plans and scenarios faster with AI Generate game-changing scenar…" at bounding box center [288, 29] width 576 height 315
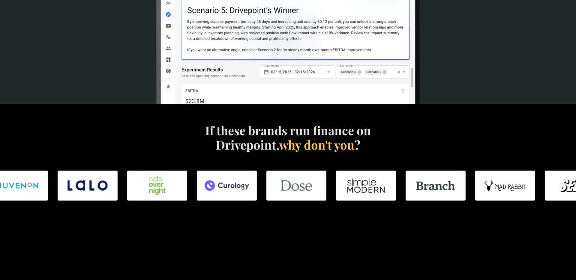
scroll to position [243, 0]
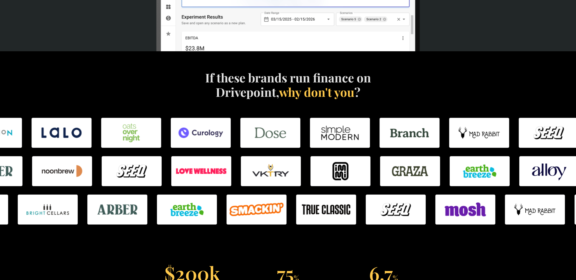
scroll to position [297, 0]
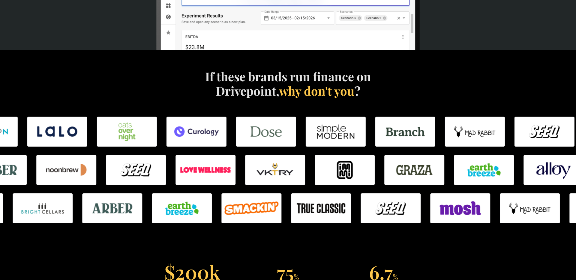
click at [115, 72] on div "If these brands run finance on Drivepoint, why don't you ?" at bounding box center [287, 90] width 365 height 43
click at [117, 61] on div "If these brands run finance on Drivepoint, why don't you ?" at bounding box center [288, 148] width 576 height 197
click at [118, 60] on div "If these brands run finance on Drivepoint, why don't you ?" at bounding box center [288, 148] width 576 height 197
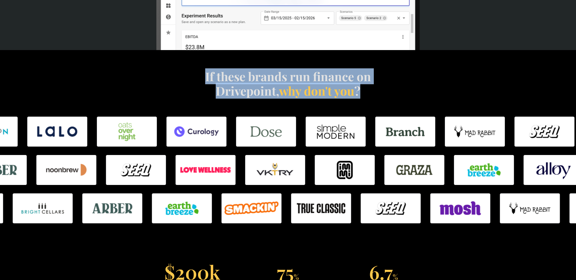
drag, startPoint x: 203, startPoint y: 77, endPoint x: 413, endPoint y: 97, distance: 211.0
click at [413, 97] on div "If these brands run finance on Drivepoint, why don't you ?" at bounding box center [287, 90] width 365 height 43
click at [412, 97] on div "If these brands run finance on Drivepoint, why don't you ?" at bounding box center [287, 90] width 365 height 43
drag, startPoint x: 381, startPoint y: 95, endPoint x: 174, endPoint y: 64, distance: 209.1
click at [174, 64] on div "If these brands run finance on Drivepoint, why don't you ?" at bounding box center [288, 148] width 576 height 197
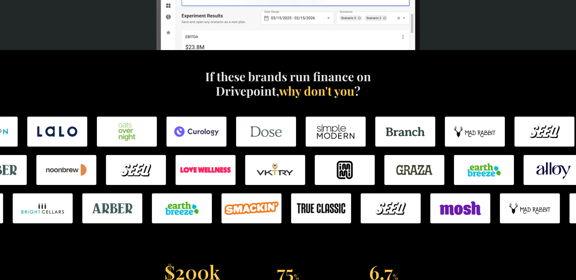
click at [174, 64] on div "If these brands run finance on Drivepoint, why don't you ?" at bounding box center [288, 148] width 576 height 197
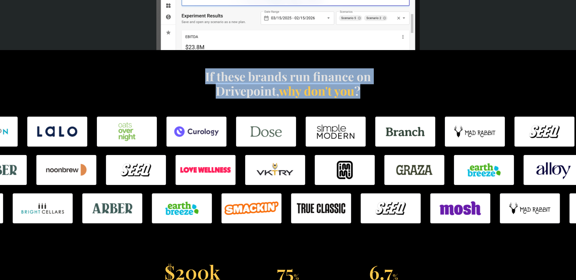
drag, startPoint x: 348, startPoint y: 93, endPoint x: 438, endPoint y: 103, distance: 90.8
click at [438, 103] on div "If these brands run finance on Drivepoint, why don't you ?" at bounding box center [288, 148] width 576 height 197
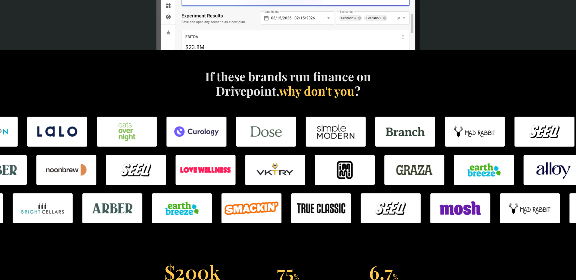
drag, startPoint x: 436, startPoint y: 103, endPoint x: 411, endPoint y: 100, distance: 25.3
click at [436, 103] on div "If these brands run finance on Drivepoint, why don't you ?" at bounding box center [287, 90] width 365 height 43
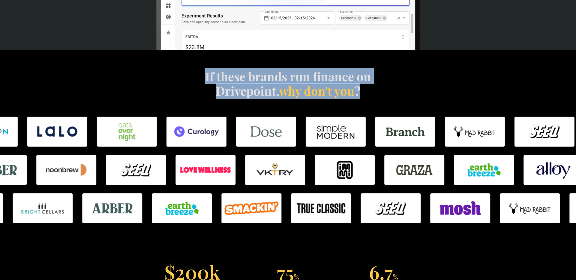
drag, startPoint x: 411, startPoint y: 100, endPoint x: 176, endPoint y: 61, distance: 237.8
click at [176, 62] on div "If these brands run finance on Drivepoint, why don't you ?" at bounding box center [288, 148] width 576 height 197
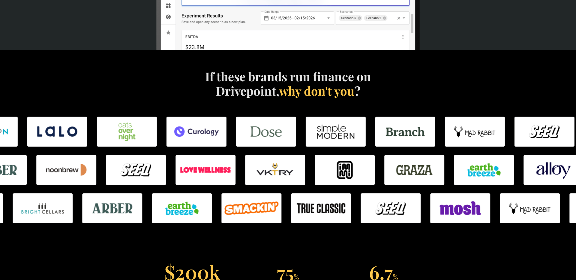
click at [200, 68] on div "If these brands run finance on Drivepoint, why don't you ?" at bounding box center [288, 148] width 576 height 197
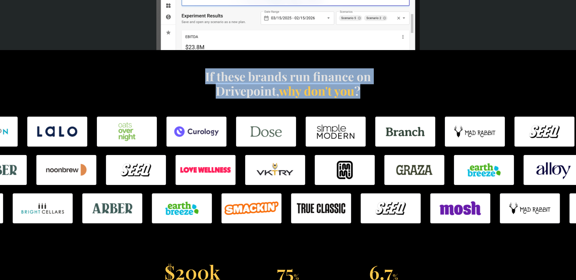
drag, startPoint x: 205, startPoint y: 75, endPoint x: 391, endPoint y: 92, distance: 186.2
click at [394, 92] on div "If these brands run finance on Drivepoint, why don't you ?" at bounding box center [287, 90] width 365 height 43
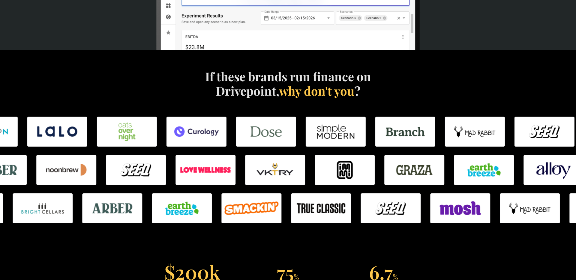
click at [390, 92] on div "If these brands run finance on Drivepoint, why don't you ?" at bounding box center [287, 90] width 365 height 43
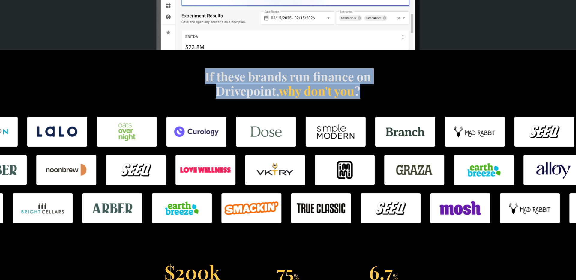
drag, startPoint x: 376, startPoint y: 92, endPoint x: 160, endPoint y: 65, distance: 217.4
click at [155, 64] on div "If these brands run finance on Drivepoint, why don't you ?" at bounding box center [288, 148] width 576 height 197
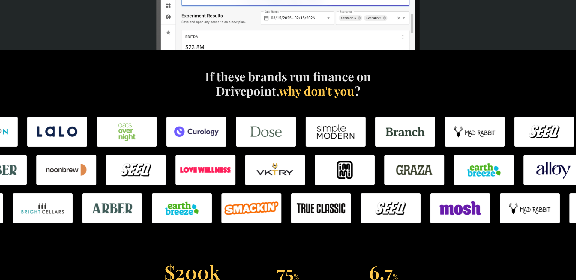
click at [170, 65] on div "If these brands run finance on Drivepoint, why don't you ?" at bounding box center [288, 148] width 576 height 197
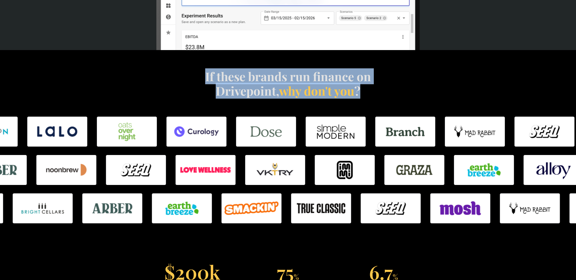
drag, startPoint x: 187, startPoint y: 71, endPoint x: 390, endPoint y: 97, distance: 204.8
click at [390, 97] on div "If these brands run finance on Drivepoint, why don't you ?" at bounding box center [287, 90] width 365 height 43
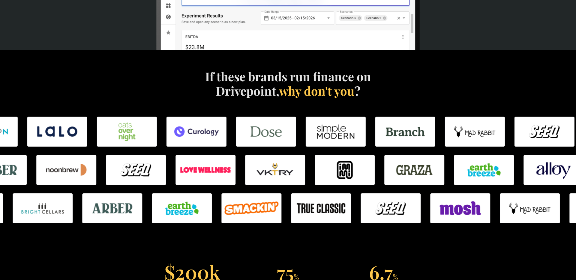
click at [389, 97] on div "If these brands run finance on Drivepoint, why don't you ?" at bounding box center [287, 90] width 365 height 43
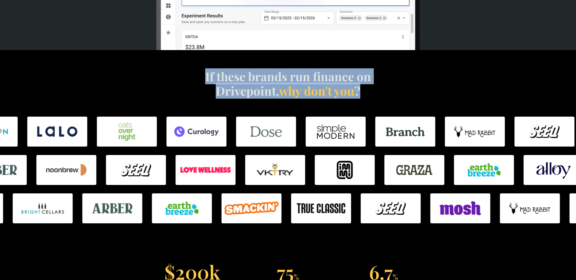
drag, startPoint x: 275, startPoint y: 86, endPoint x: 177, endPoint y: 74, distance: 98.8
click at [176, 74] on div "If these brands run finance on Drivepoint, why don't you ?" at bounding box center [287, 90] width 365 height 43
click at [177, 74] on div "If these brands run finance on Drivepoint, why don't you ?" at bounding box center [287, 90] width 365 height 43
drag, startPoint x: 179, startPoint y: 75, endPoint x: 399, endPoint y: 97, distance: 221.7
click at [399, 97] on div "If these brands run finance on Drivepoint, why don't you ?" at bounding box center [287, 90] width 365 height 43
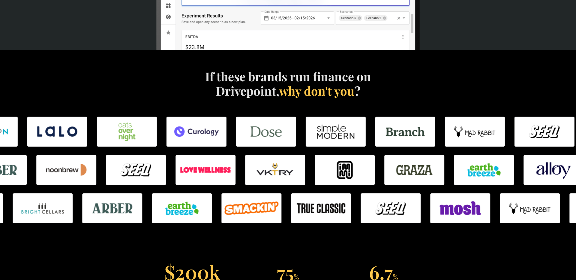
click at [398, 97] on div "If these brands run finance on Drivepoint, why don't you ?" at bounding box center [287, 90] width 365 height 43
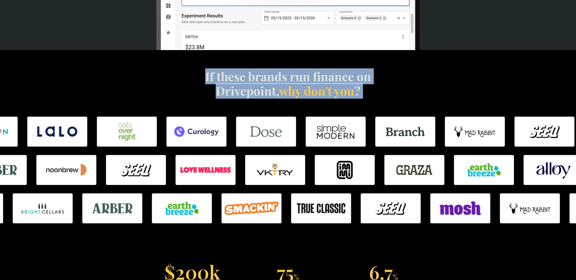
click at [170, 69] on div "If these brands run finance on Drivepoint, why don't you ?" at bounding box center [287, 90] width 365 height 43
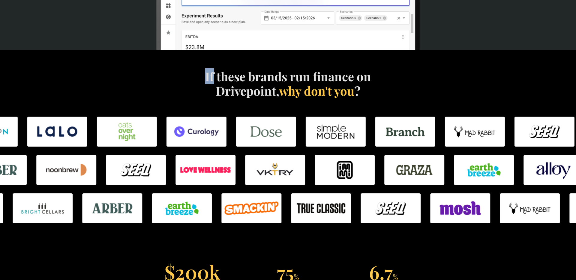
click at [179, 71] on div "If these brands run finance on Drivepoint, why don't you ?" at bounding box center [287, 90] width 365 height 43
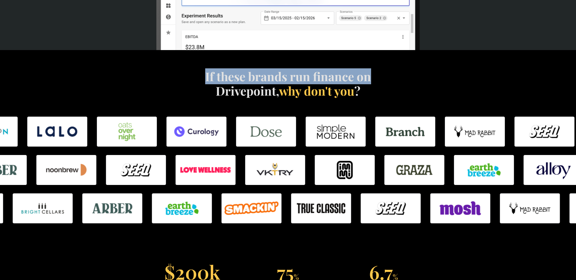
drag, startPoint x: 178, startPoint y: 71, endPoint x: 404, endPoint y: 84, distance: 226.0
click at [391, 84] on div "If these brands run finance on Drivepoint, why don't you ?" at bounding box center [287, 90] width 365 height 43
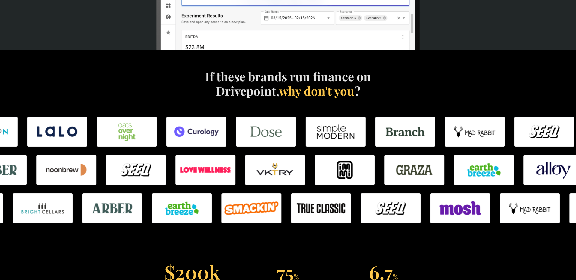
click at [401, 90] on div "If these brands run finance on Drivepoint, why don't you ?" at bounding box center [287, 90] width 365 height 43
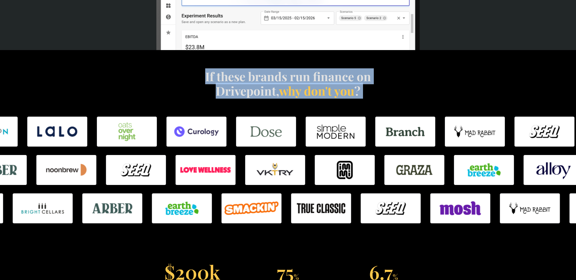
drag, startPoint x: 211, startPoint y: 65, endPoint x: 187, endPoint y: 62, distance: 24.5
click at [187, 62] on div "If these brands run finance on Drivepoint, why don't you ?" at bounding box center [288, 148] width 576 height 197
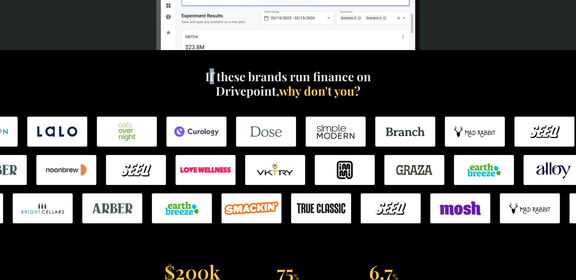
click at [210, 78] on h4 "If these brands run finance on Drivepoint, why don't you ?" at bounding box center [288, 83] width 172 height 29
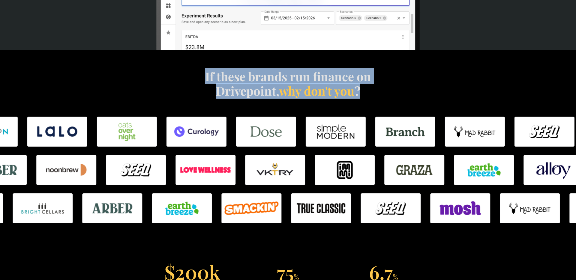
drag, startPoint x: 233, startPoint y: 76, endPoint x: 155, endPoint y: 63, distance: 78.5
click at [155, 63] on div "If these brands run finance on Drivepoint, why don't you ?" at bounding box center [288, 148] width 576 height 197
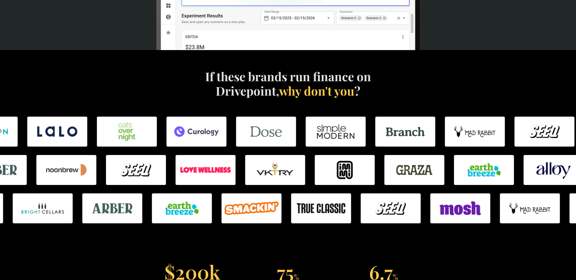
click at [163, 65] on div "If these brands run finance on Drivepoint, why don't you ?" at bounding box center [288, 148] width 576 height 197
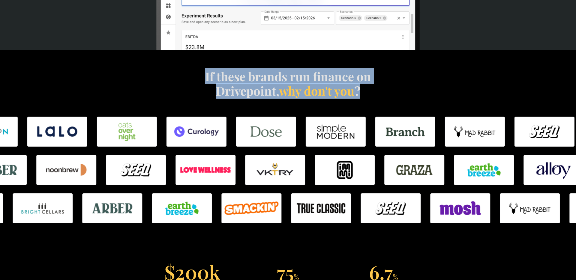
drag, startPoint x: 272, startPoint y: 86, endPoint x: 461, endPoint y: 111, distance: 190.9
click at [464, 111] on div "If these brands run finance on Drivepoint, why don't you ?" at bounding box center [288, 148] width 576 height 197
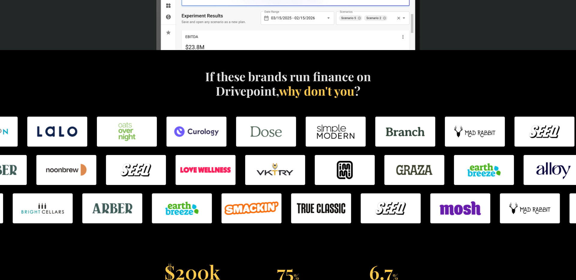
drag, startPoint x: 460, startPoint y: 110, endPoint x: 455, endPoint y: 108, distance: 5.6
click at [458, 109] on div "If these brands run finance on Drivepoint, why don't you ?" at bounding box center [287, 90] width 365 height 43
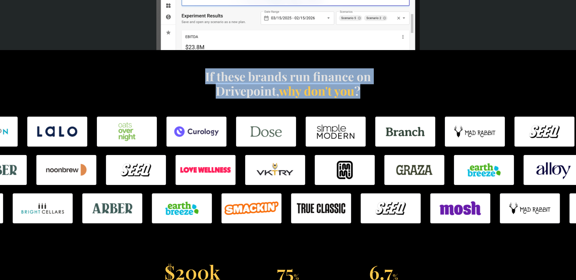
drag, startPoint x: 317, startPoint y: 87, endPoint x: 172, endPoint y: 62, distance: 147.2
click at [171, 62] on div "If these brands run finance on Drivepoint, why don't you ?" at bounding box center [288, 148] width 576 height 197
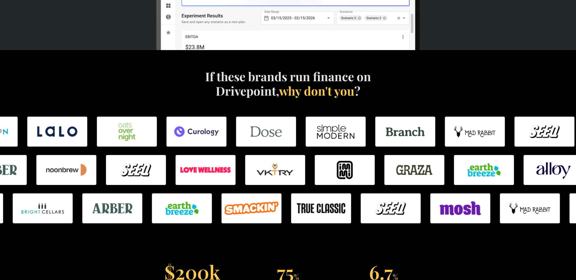
click at [173, 62] on div "If these brands run finance on Drivepoint, why don't you ?" at bounding box center [288, 148] width 576 height 197
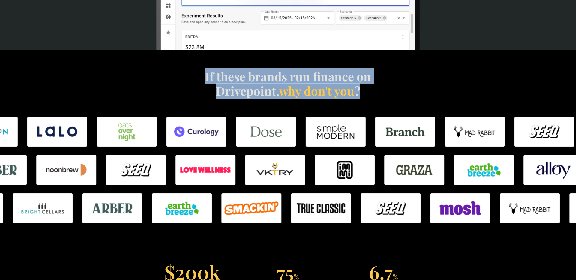
drag, startPoint x: 206, startPoint y: 79, endPoint x: 381, endPoint y: 98, distance: 175.7
click at [381, 98] on div "If these brands run finance on Drivepoint, why don't you ?" at bounding box center [287, 90] width 365 height 43
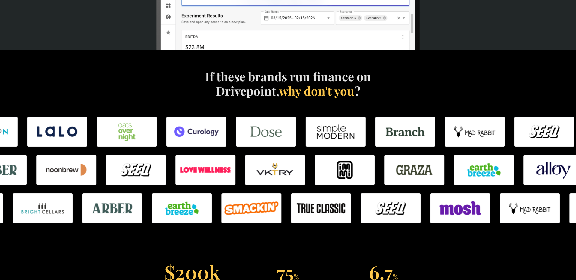
click at [380, 98] on div "If these brands run finance on Drivepoint, why don't you ?" at bounding box center [287, 90] width 365 height 43
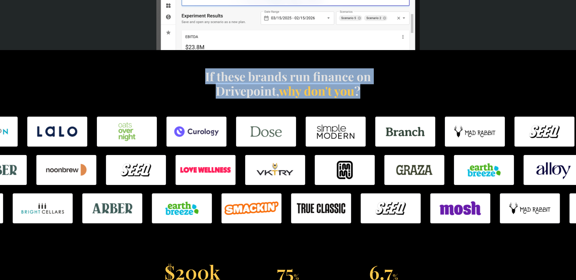
drag, startPoint x: 367, startPoint y: 89, endPoint x: 204, endPoint y: 76, distance: 163.8
click at [204, 76] on h4 "If these brands run finance on Drivepoint, why don't you ?" at bounding box center [288, 83] width 172 height 29
click at [204, 75] on h4 "If these brands run finance on Drivepoint, why don't you ?" at bounding box center [288, 83] width 172 height 29
drag, startPoint x: 204, startPoint y: 75, endPoint x: 455, endPoint y: 93, distance: 251.7
click at [456, 93] on div "If these brands run finance on Drivepoint, why don't you ?" at bounding box center [287, 90] width 365 height 43
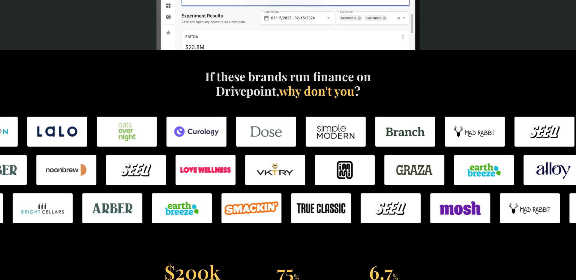
click at [455, 93] on div "If these brands run finance on Drivepoint, why don't you ?" at bounding box center [287, 90] width 365 height 43
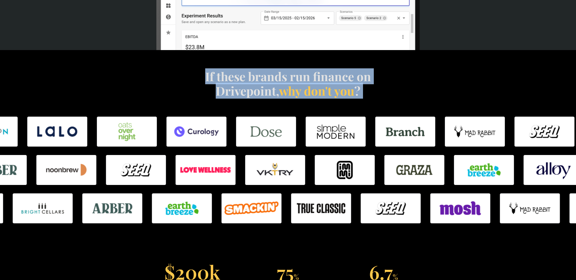
drag, startPoint x: 398, startPoint y: 93, endPoint x: 184, endPoint y: 71, distance: 215.1
click at [183, 70] on div "If these brands run finance on Drivepoint, why don't you ?" at bounding box center [287, 90] width 365 height 43
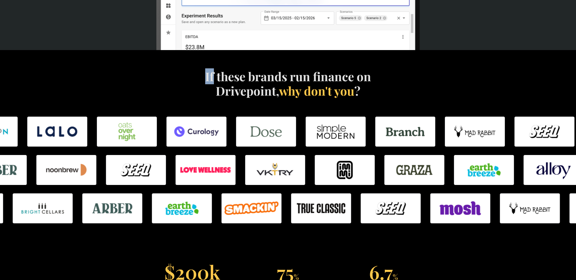
click at [185, 71] on div "If these brands run finance on Drivepoint, why don't you ?" at bounding box center [287, 90] width 365 height 43
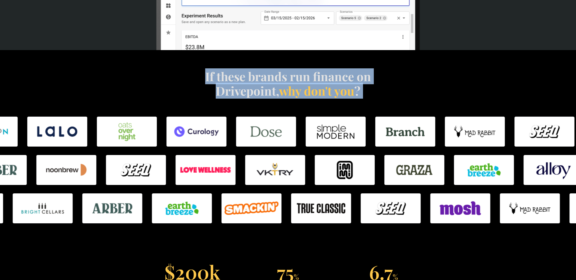
drag, startPoint x: 187, startPoint y: 71, endPoint x: 407, endPoint y: 96, distance: 221.1
click at [407, 96] on div "If these brands run finance on Drivepoint, why don't you ?" at bounding box center [287, 90] width 365 height 43
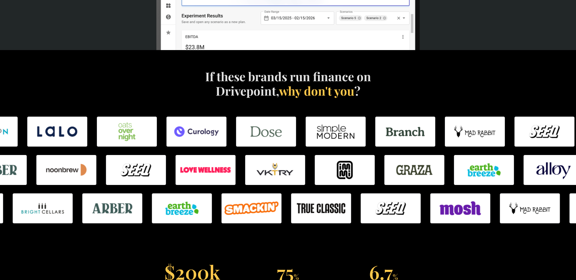
click at [403, 96] on div "If these brands run finance on Drivepoint, why don't you ?" at bounding box center [287, 90] width 365 height 43
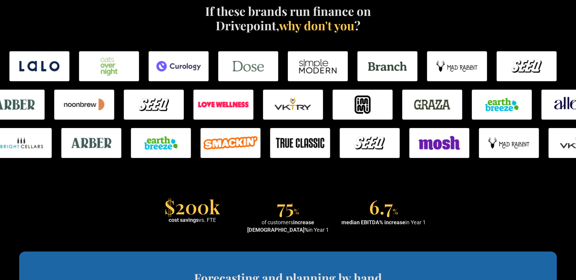
scroll to position [361, 0]
